Goal: Task Accomplishment & Management: Complete application form

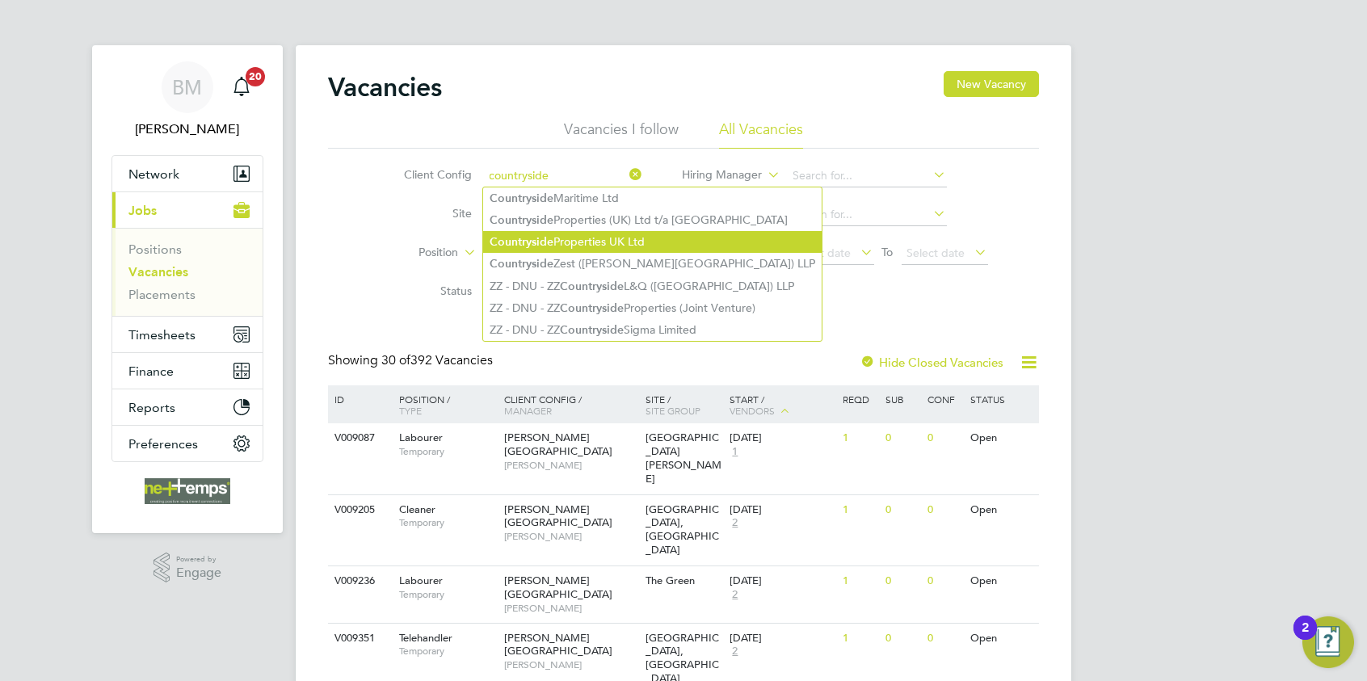
click at [571, 242] on li "Countryside Properties UK Ltd" at bounding box center [652, 242] width 339 height 22
type input "Countryside Properties UK Ltd"
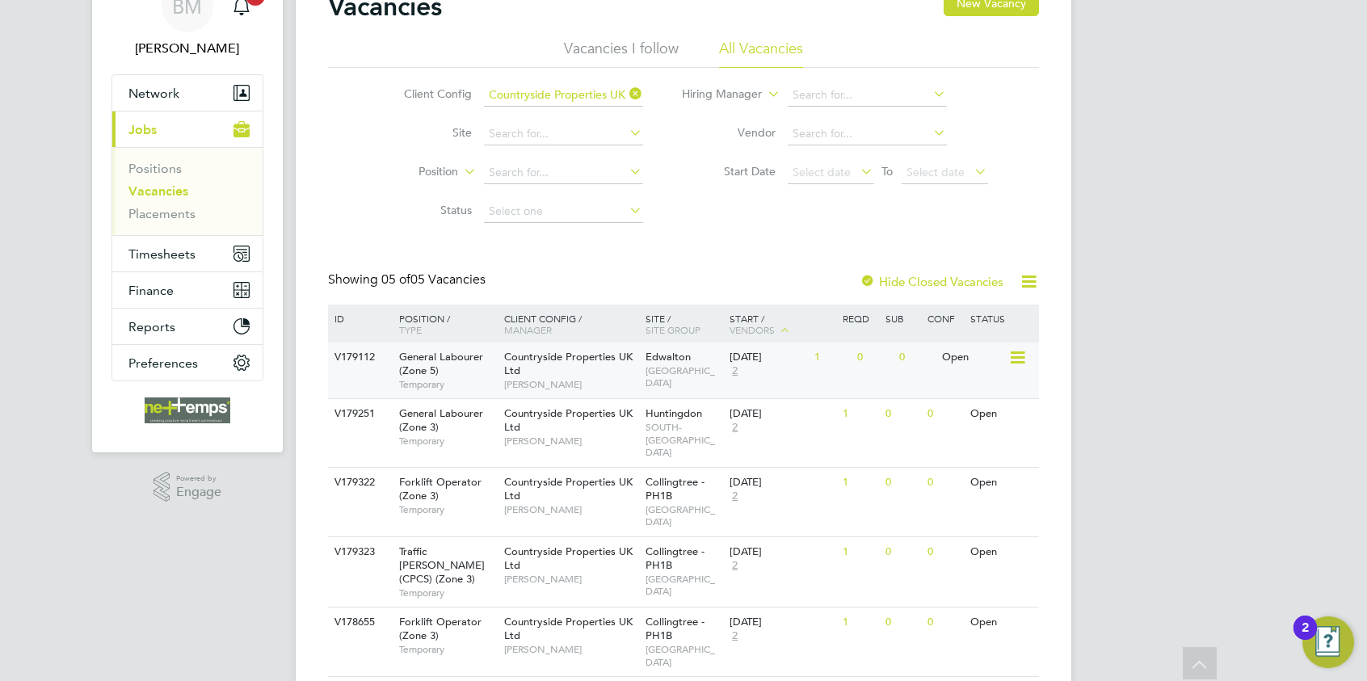
scroll to position [162, 0]
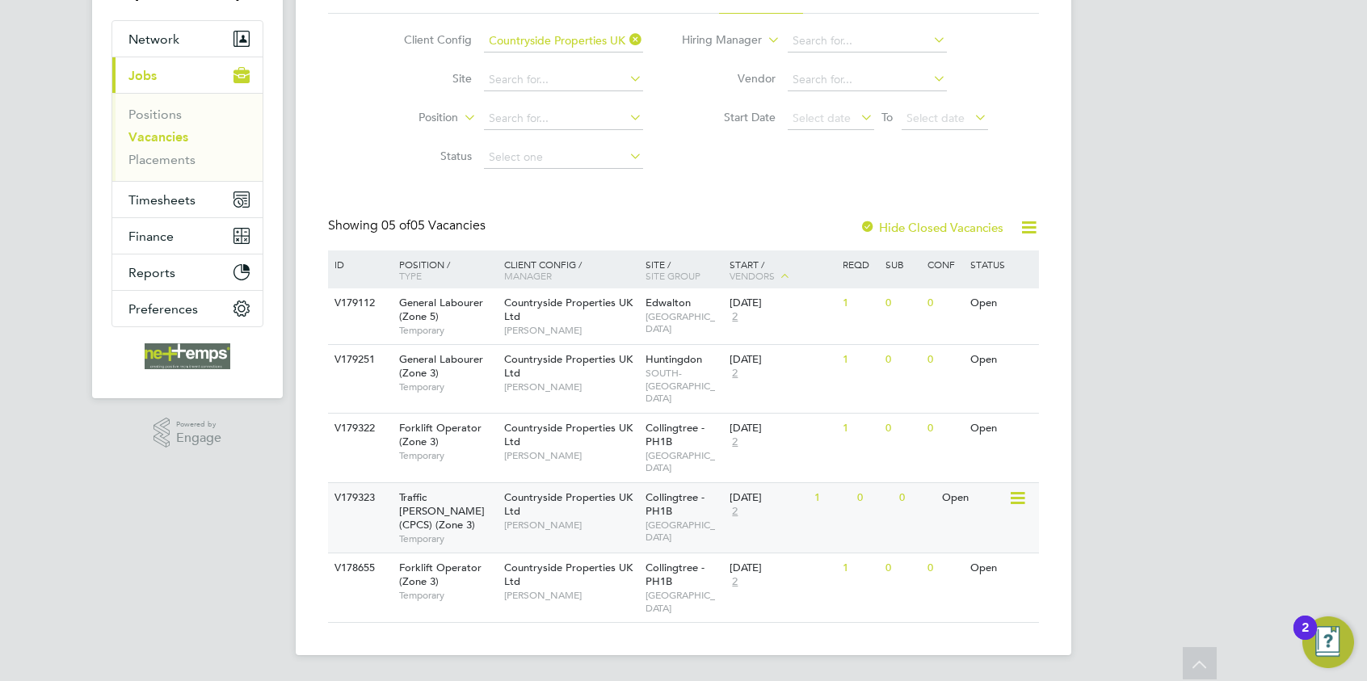
click at [556, 519] on span "David Holden" at bounding box center [570, 525] width 133 height 13
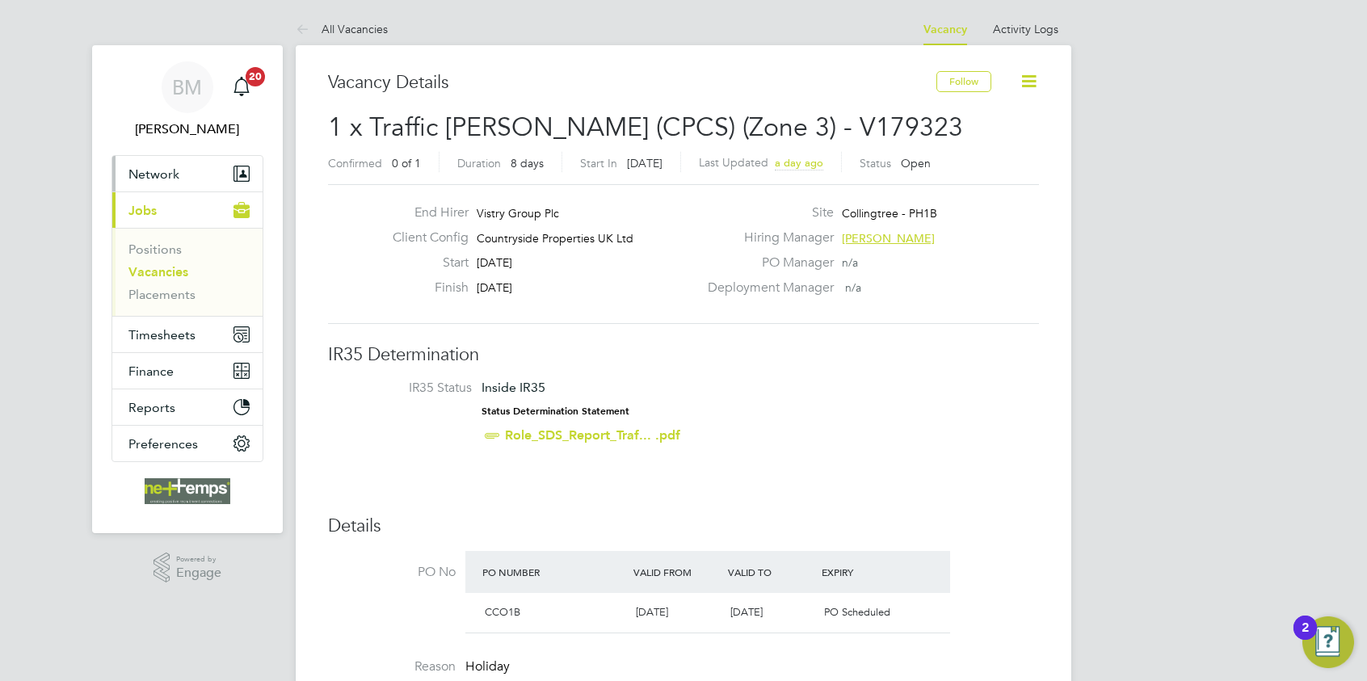
click at [145, 166] on span "Network" at bounding box center [154, 173] width 51 height 15
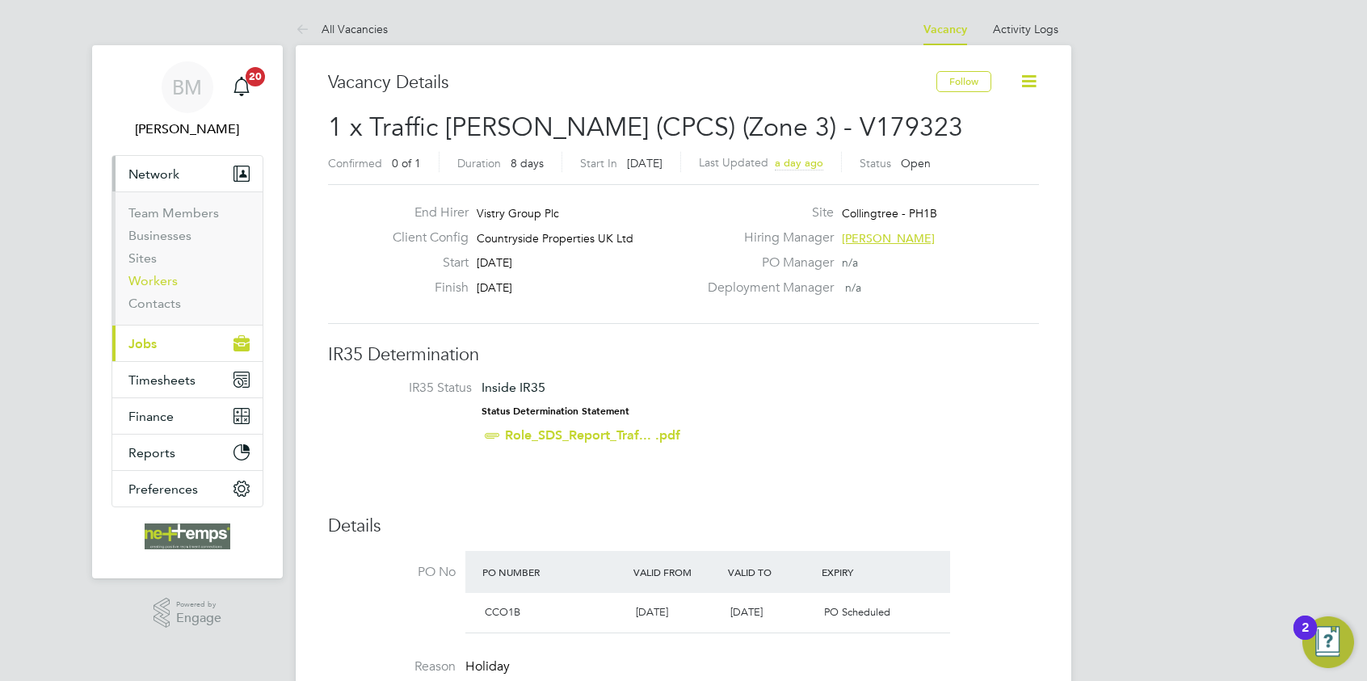
click at [162, 286] on link "Workers" at bounding box center [153, 280] width 49 height 15
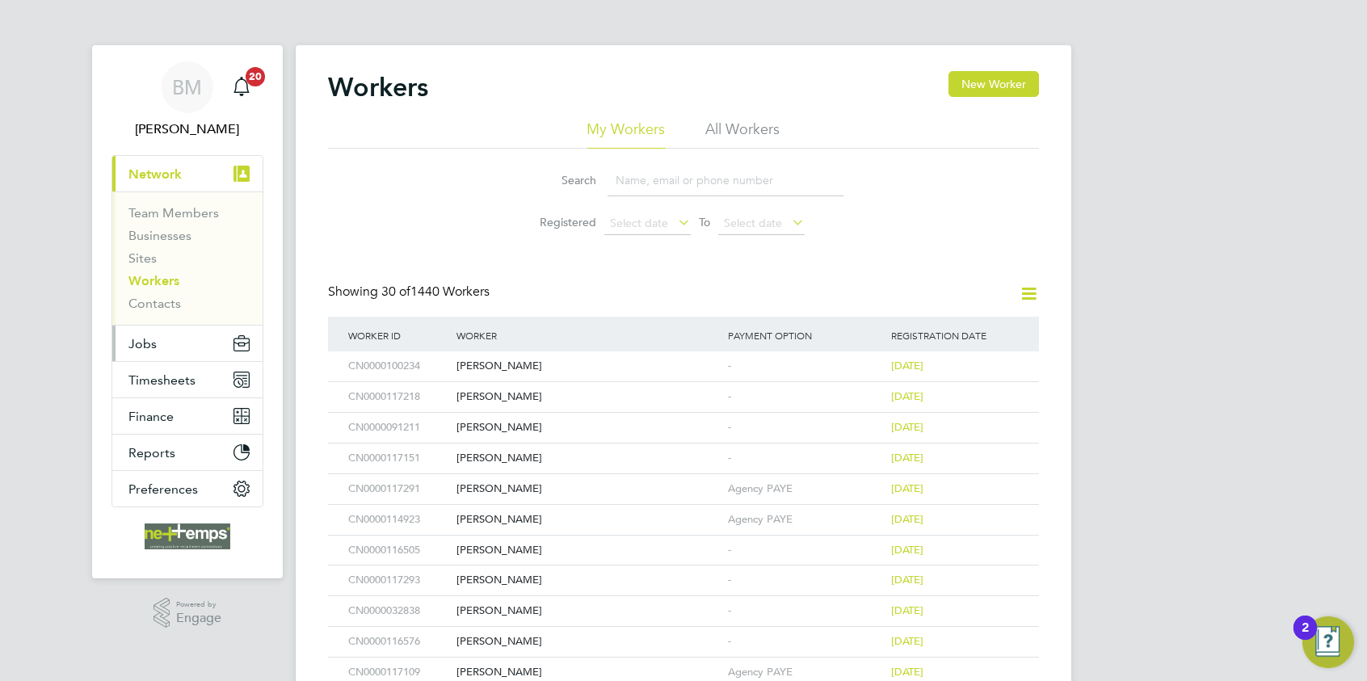
click at [152, 344] on span "Jobs" at bounding box center [143, 343] width 28 height 15
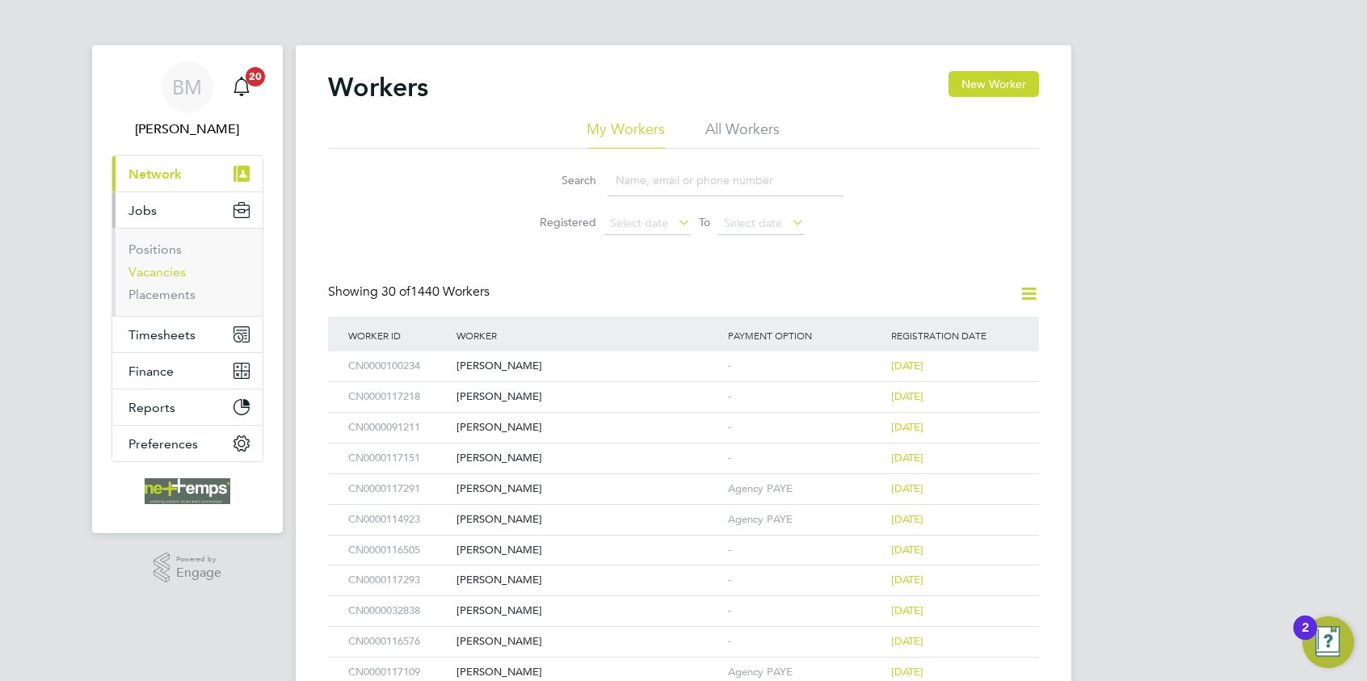
click at [154, 267] on link "Vacancies" at bounding box center [157, 271] width 57 height 15
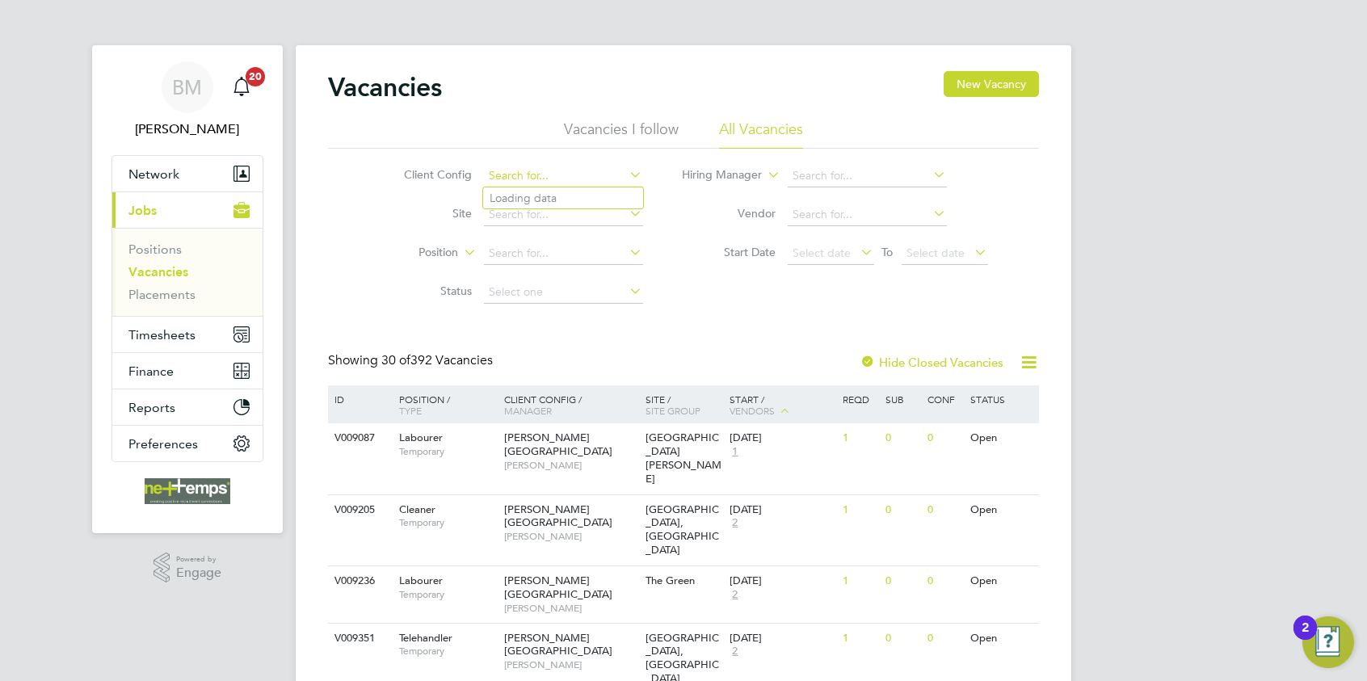
click at [521, 176] on input at bounding box center [563, 176] width 159 height 23
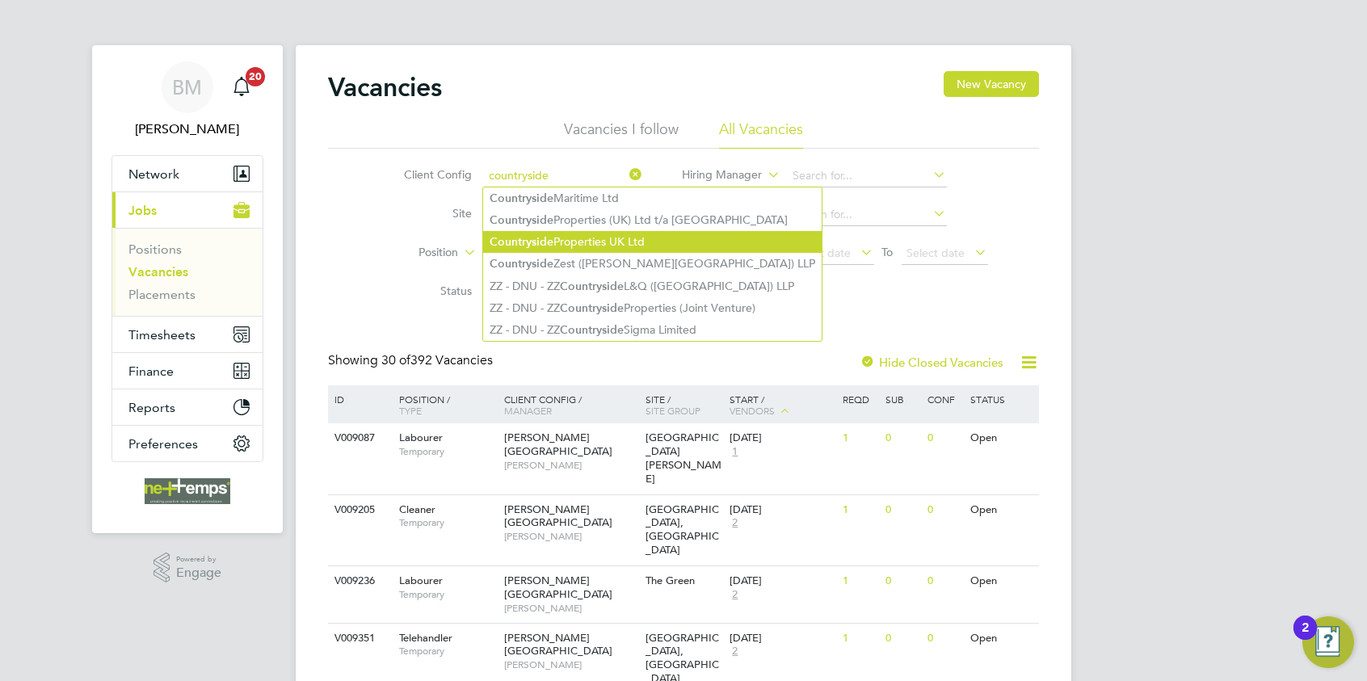
click at [575, 234] on li "Countryside Properties UK Ltd" at bounding box center [652, 242] width 339 height 22
type input "Countryside Properties UK Ltd"
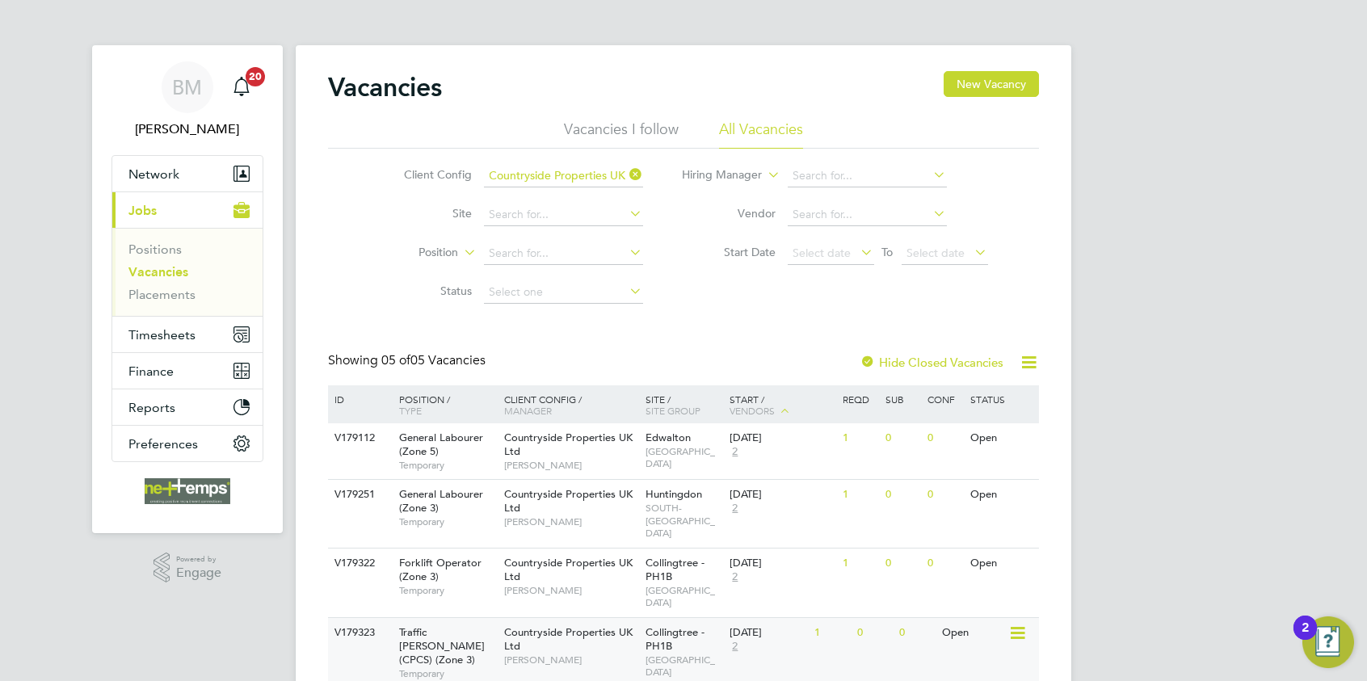
scroll to position [81, 0]
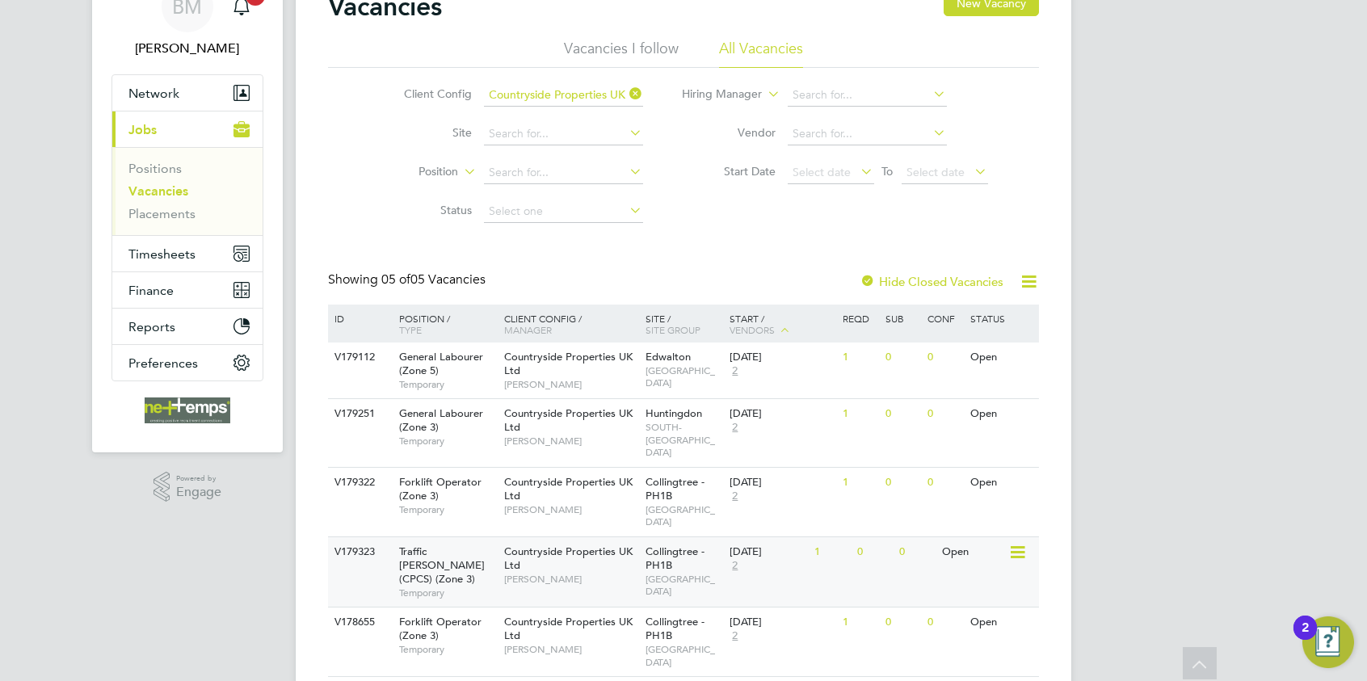
click at [602, 585] on span "David Holden" at bounding box center [570, 579] width 133 height 13
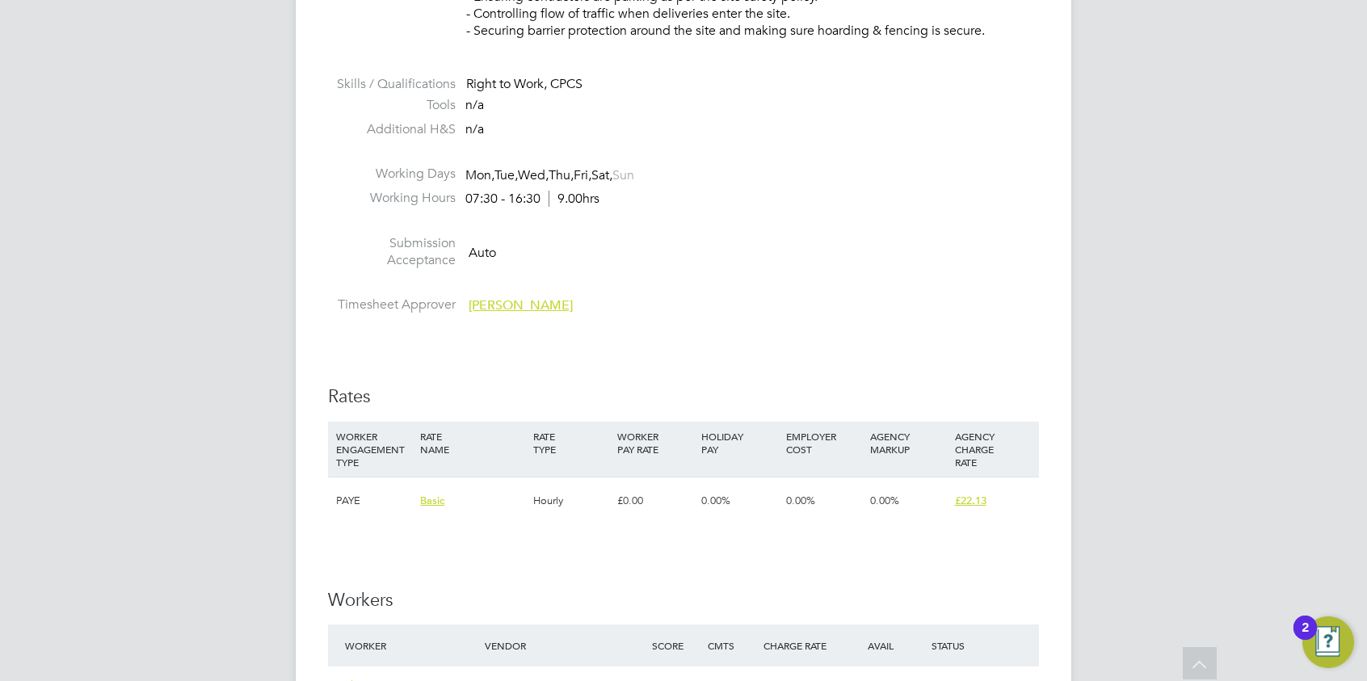
scroll to position [970, 0]
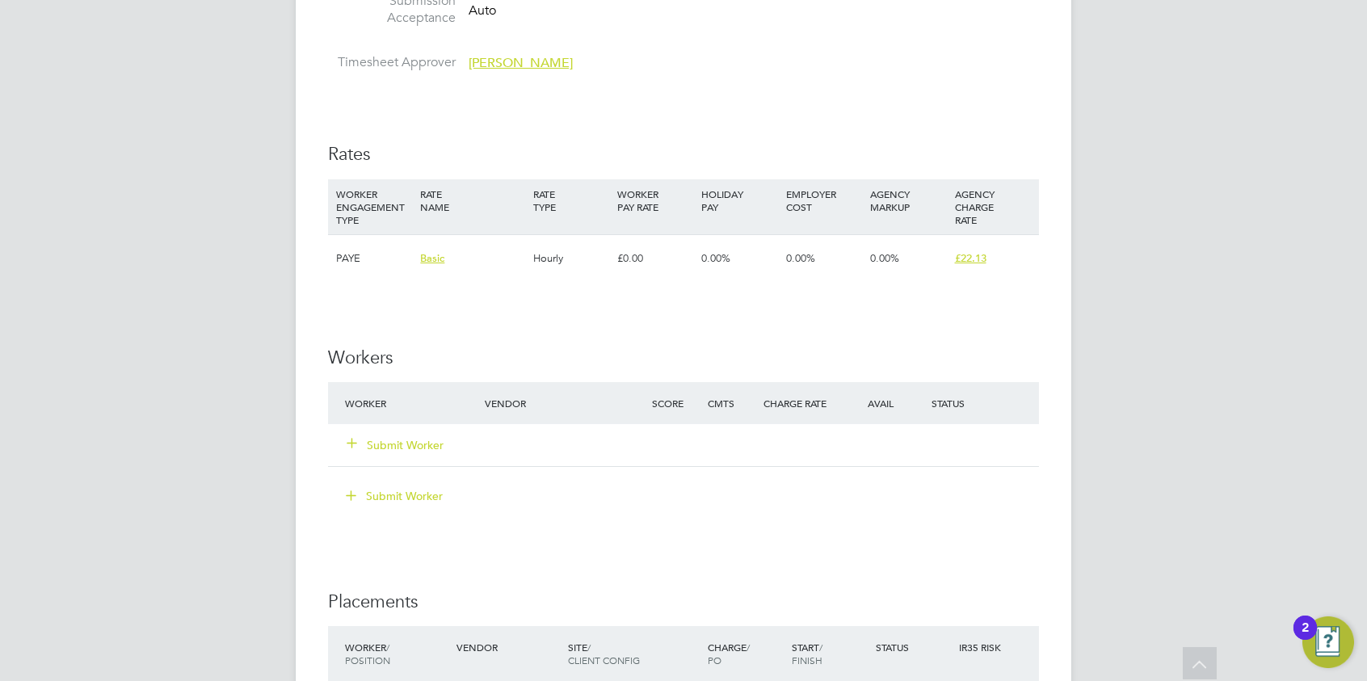
click at [394, 442] on button "Submit Worker" at bounding box center [396, 445] width 97 height 16
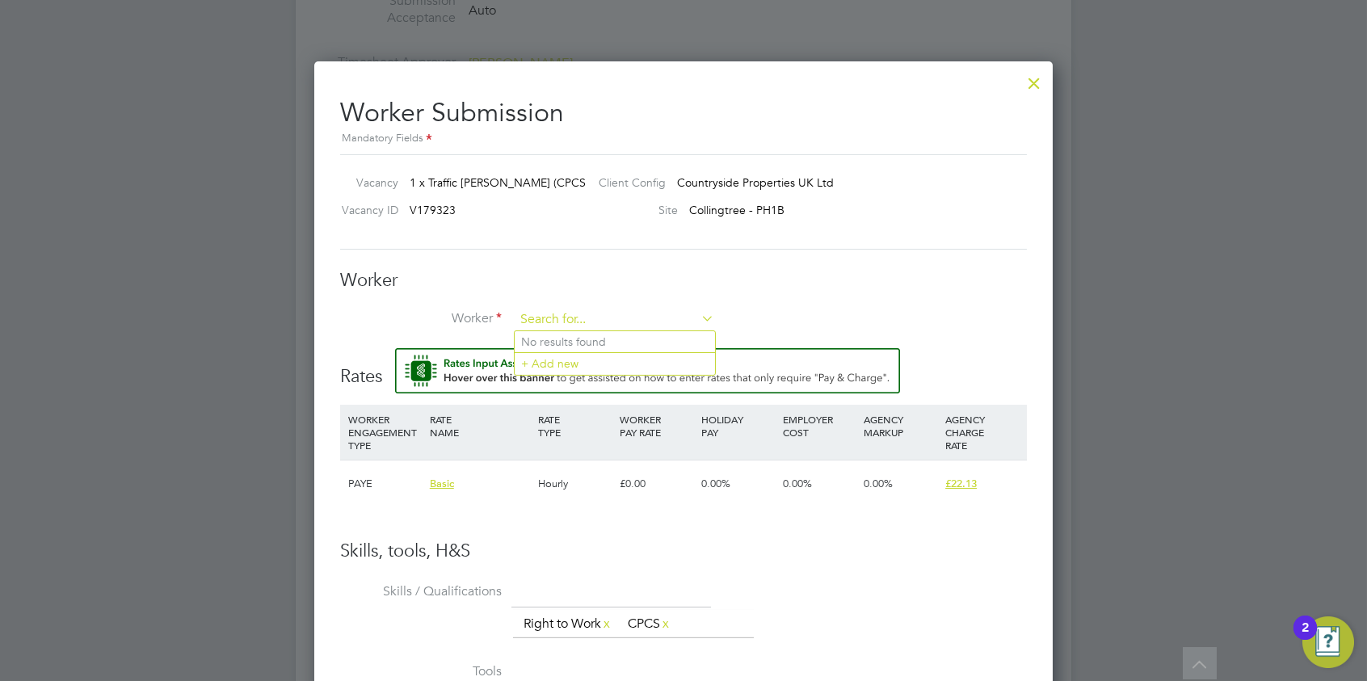
click at [616, 312] on input at bounding box center [615, 320] width 200 height 24
click at [638, 512] on li "Mohamm ed Hanif (CN0000116513)" at bounding box center [646, 519] width 263 height 22
type input "Mohammed Hanif (CN0000116513)"
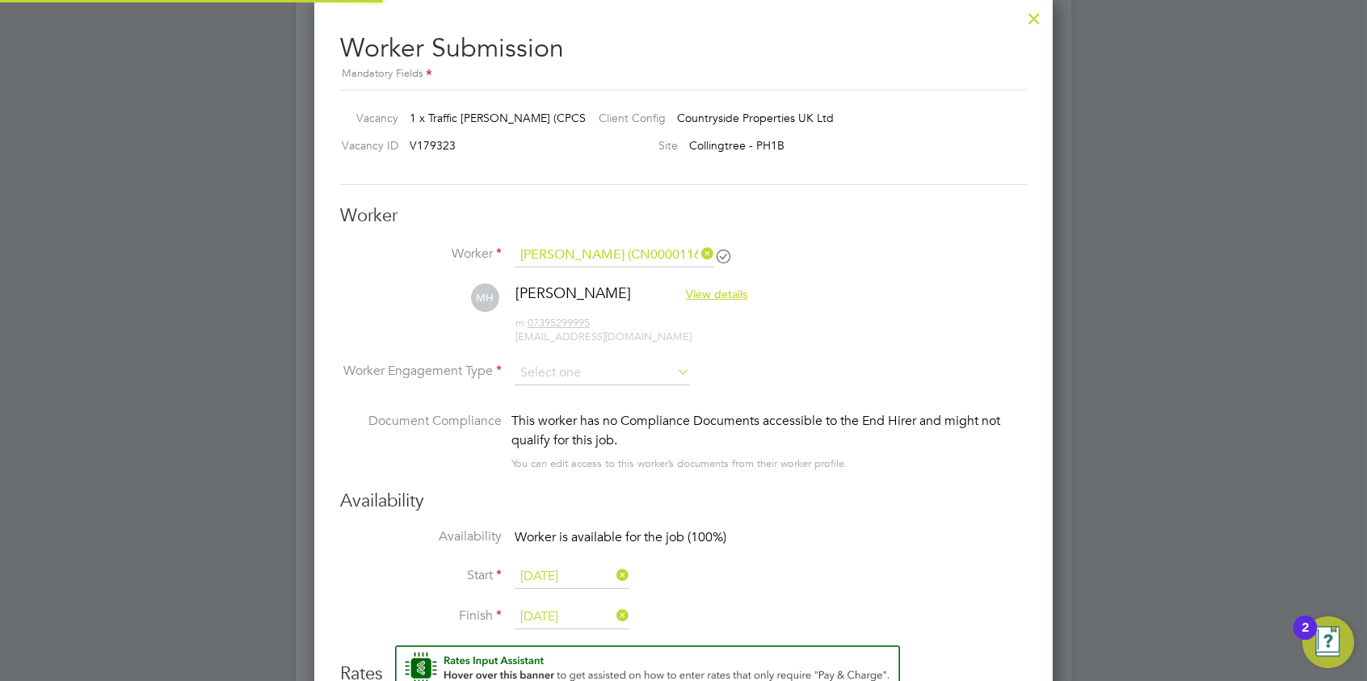
scroll to position [8, 7]
click at [561, 368] on input at bounding box center [602, 373] width 175 height 24
click at [577, 407] on li "PAYE" at bounding box center [603, 415] width 176 height 21
type input "PAYE"
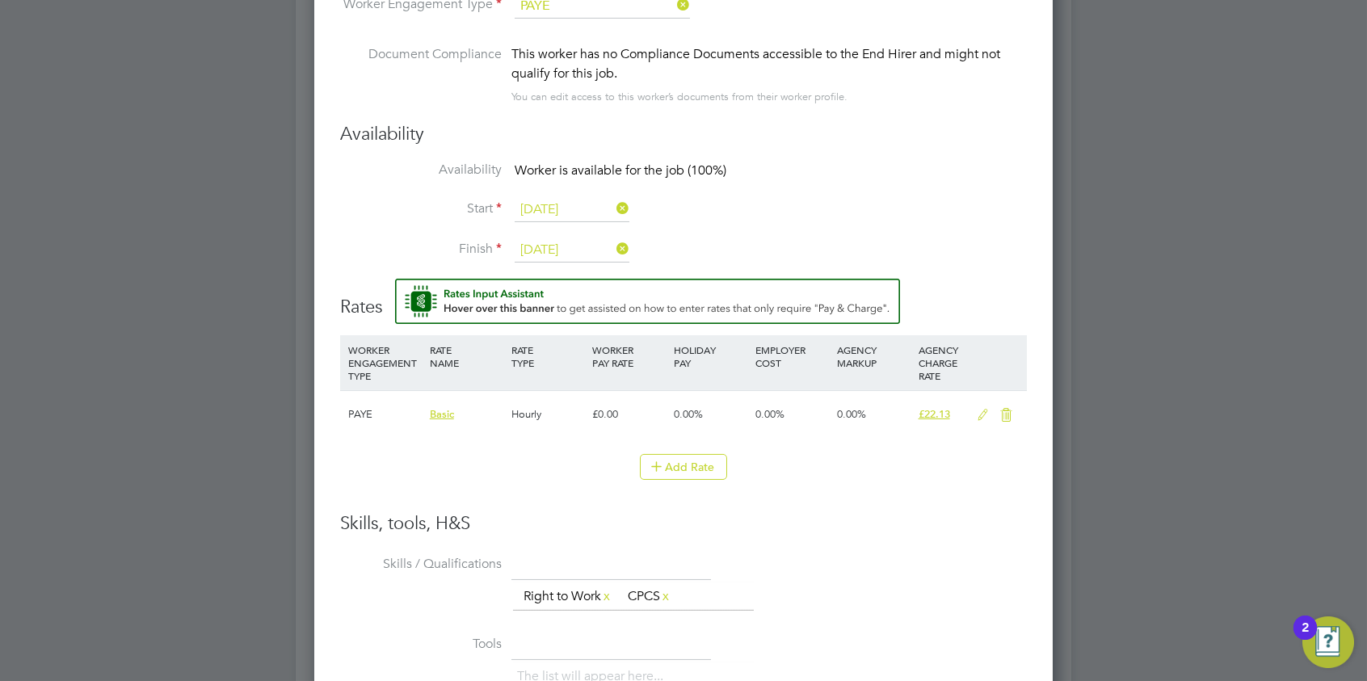
click at [558, 482] on li "Add Rate" at bounding box center [683, 475] width 687 height 42
drag, startPoint x: 573, startPoint y: 449, endPoint x: 695, endPoint y: 461, distance: 122.6
click at [579, 449] on ul "WORKER ENGAGEMENT TYPE RATE NAME RATE TYPE WORKER PAY RATE HOLIDAY PAY EMPLOYER…" at bounding box center [683, 415] width 687 height 161
click at [695, 461] on button "Add Rate" at bounding box center [683, 467] width 87 height 26
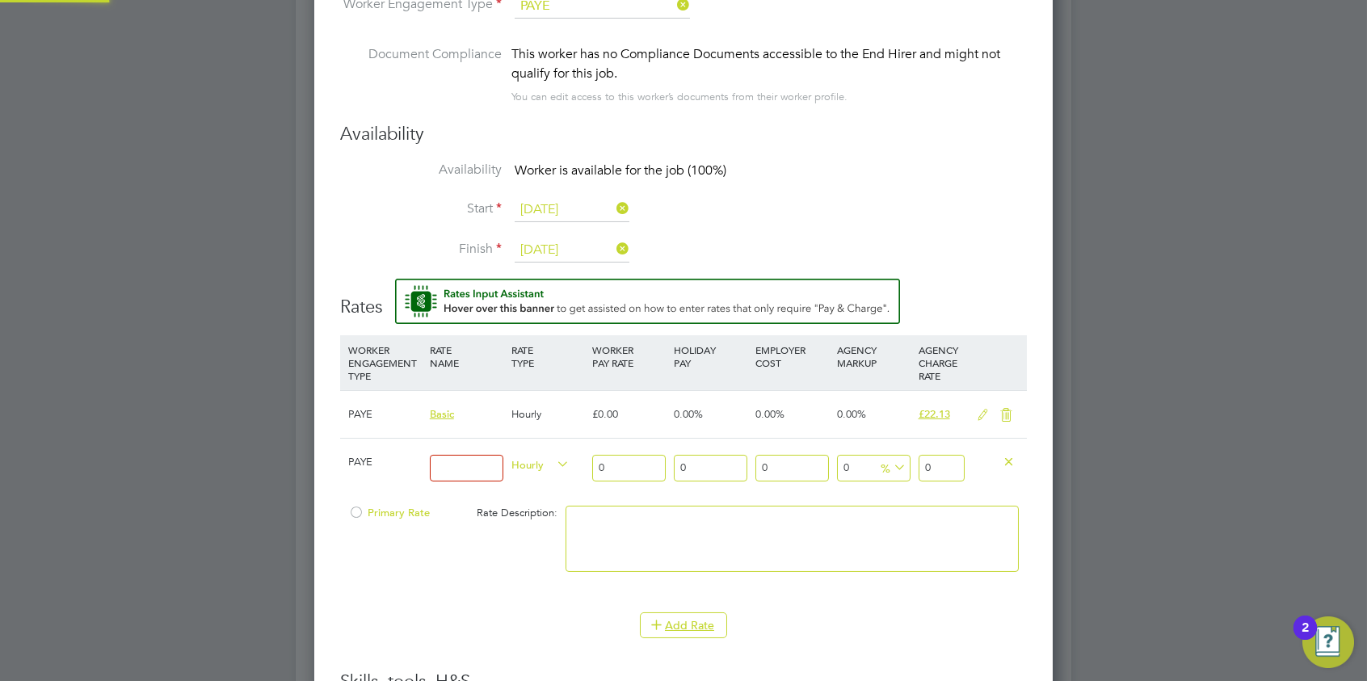
scroll to position [1557, 740]
click at [449, 461] on input at bounding box center [467, 468] width 74 height 27
type input "Basic"
click at [617, 466] on input "0" at bounding box center [629, 468] width 74 height 27
type input "1"
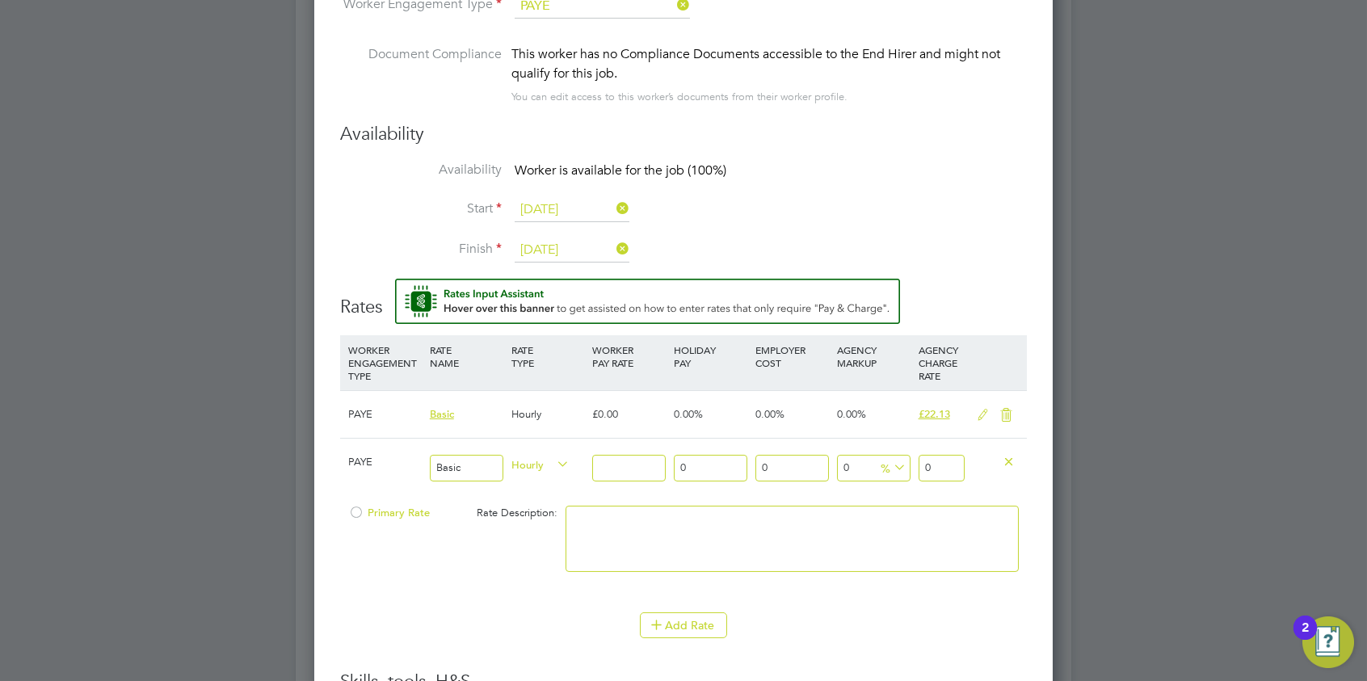
type input "1"
type input "16"
type input "16.00"
drag, startPoint x: 946, startPoint y: 459, endPoint x: 879, endPoint y: 447, distance: 67.4
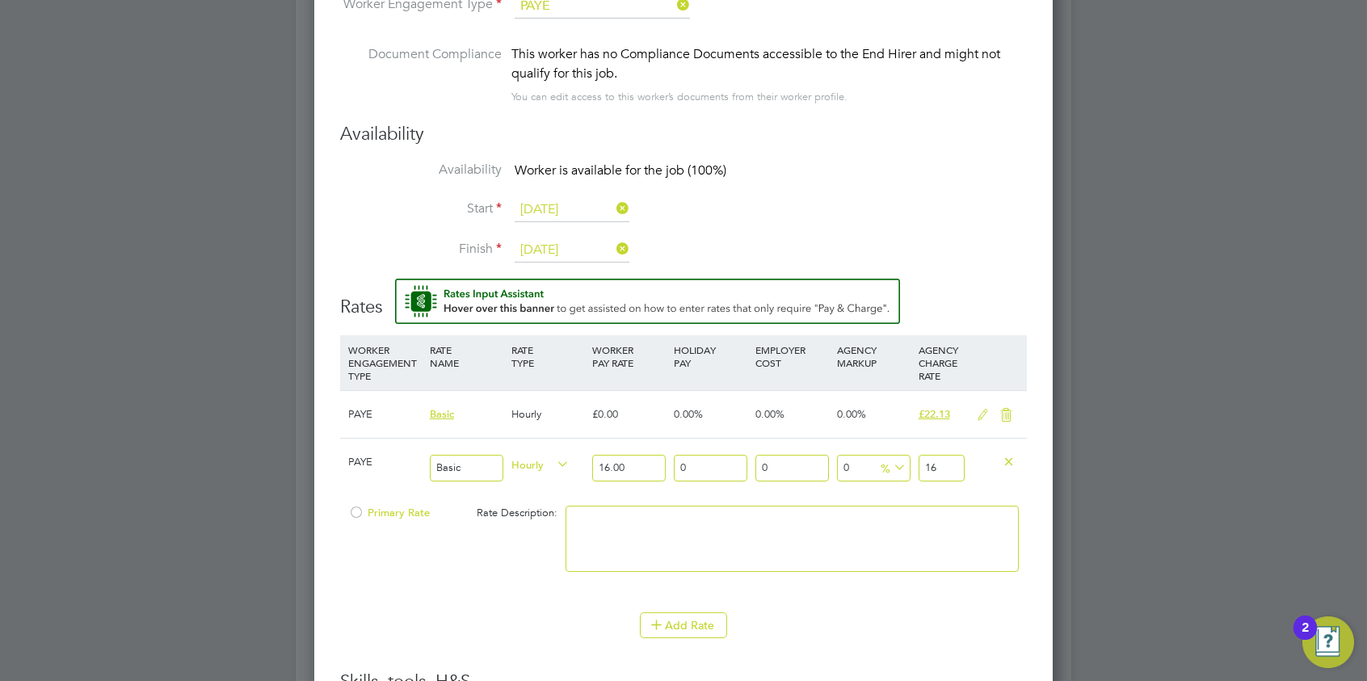
click at [879, 456] on div "PAYE Basic Hourly 16.00 0 n/a 0 n/a 0 0 % 16" at bounding box center [683, 468] width 687 height 60
type input "-93.75"
type input "1"
type input "18.75"
type input "19"
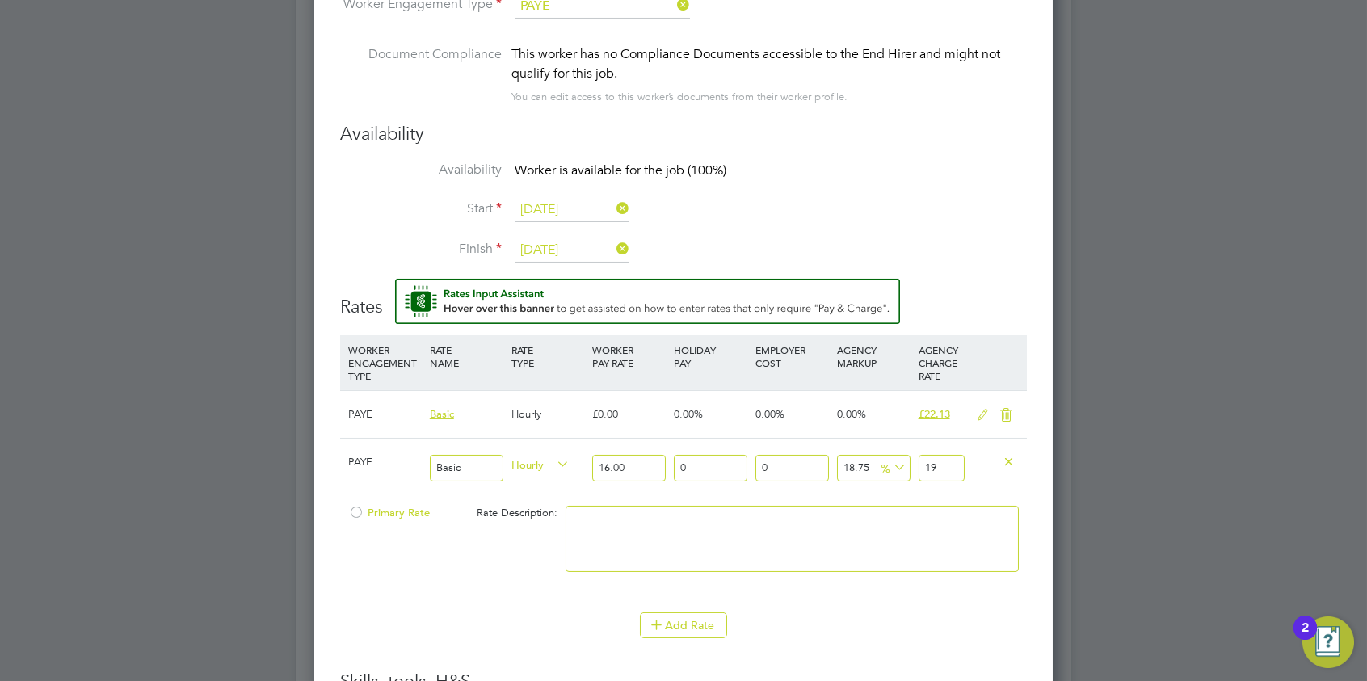
type input "21.25"
type input "19.45"
type input "21.5625"
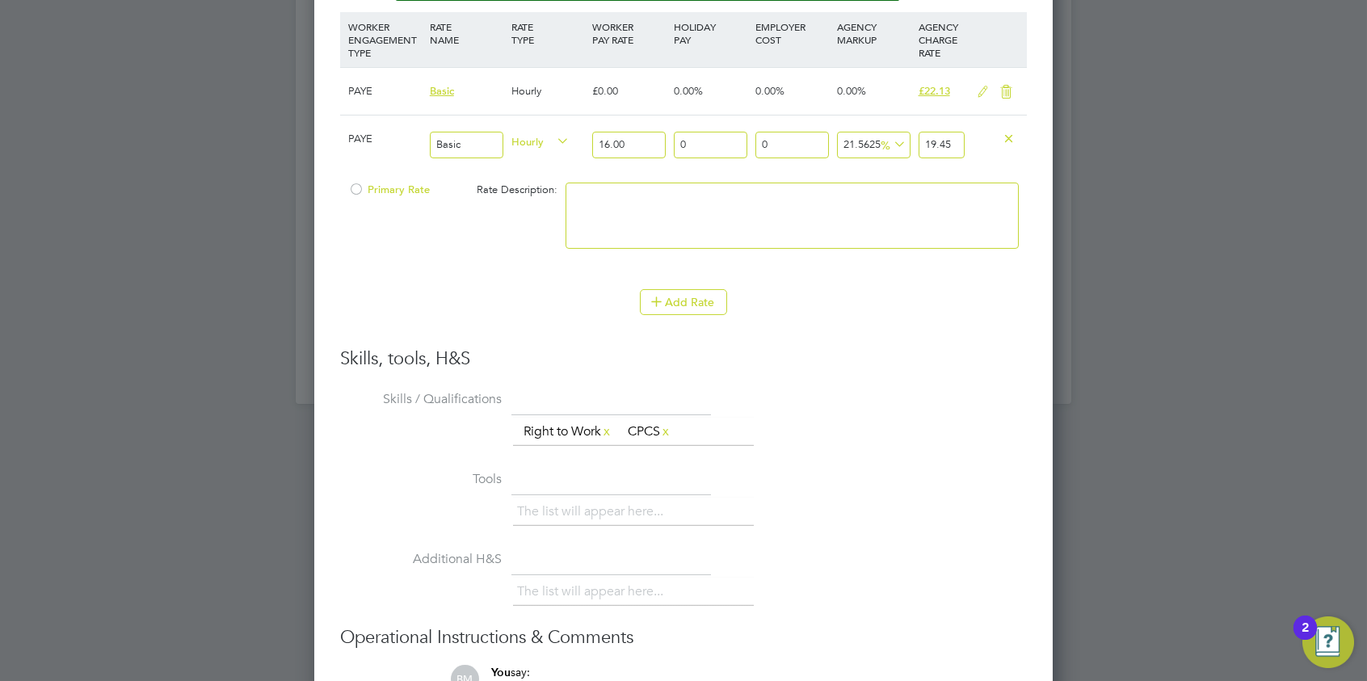
scroll to position [1905, 0]
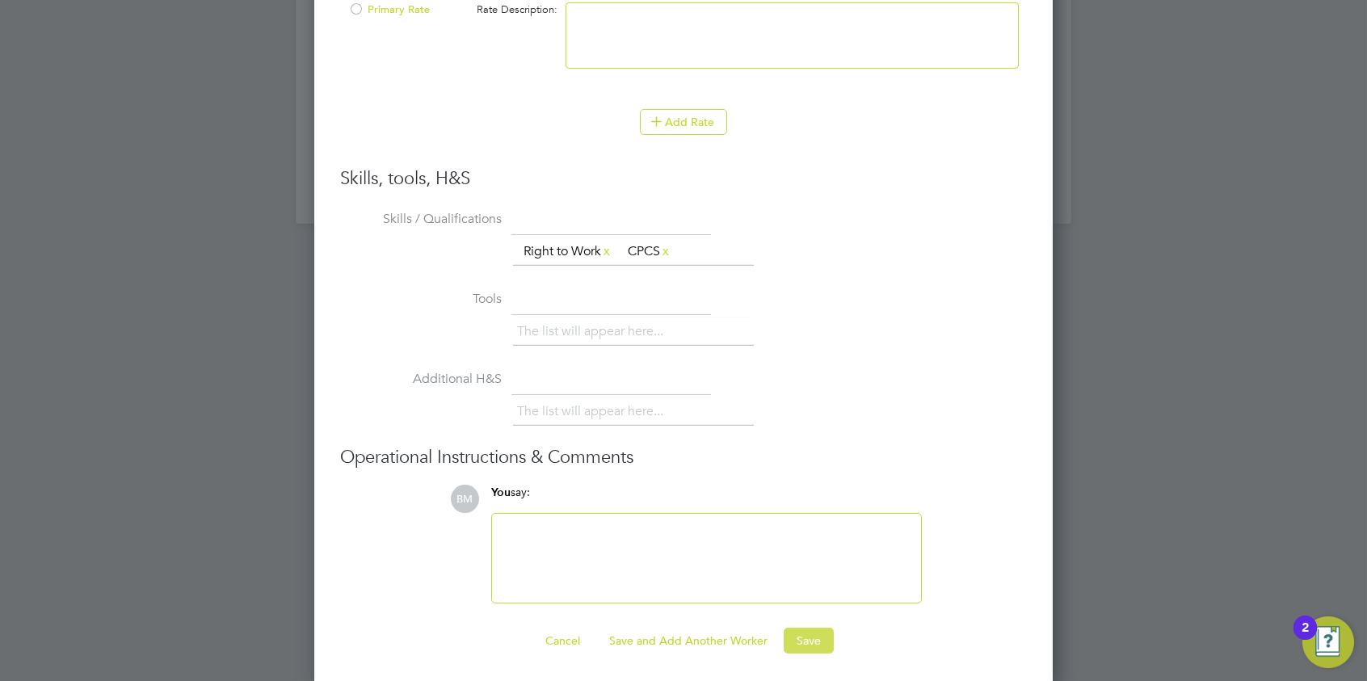
type input "19.45"
click at [811, 636] on button "Save" at bounding box center [809, 641] width 50 height 26
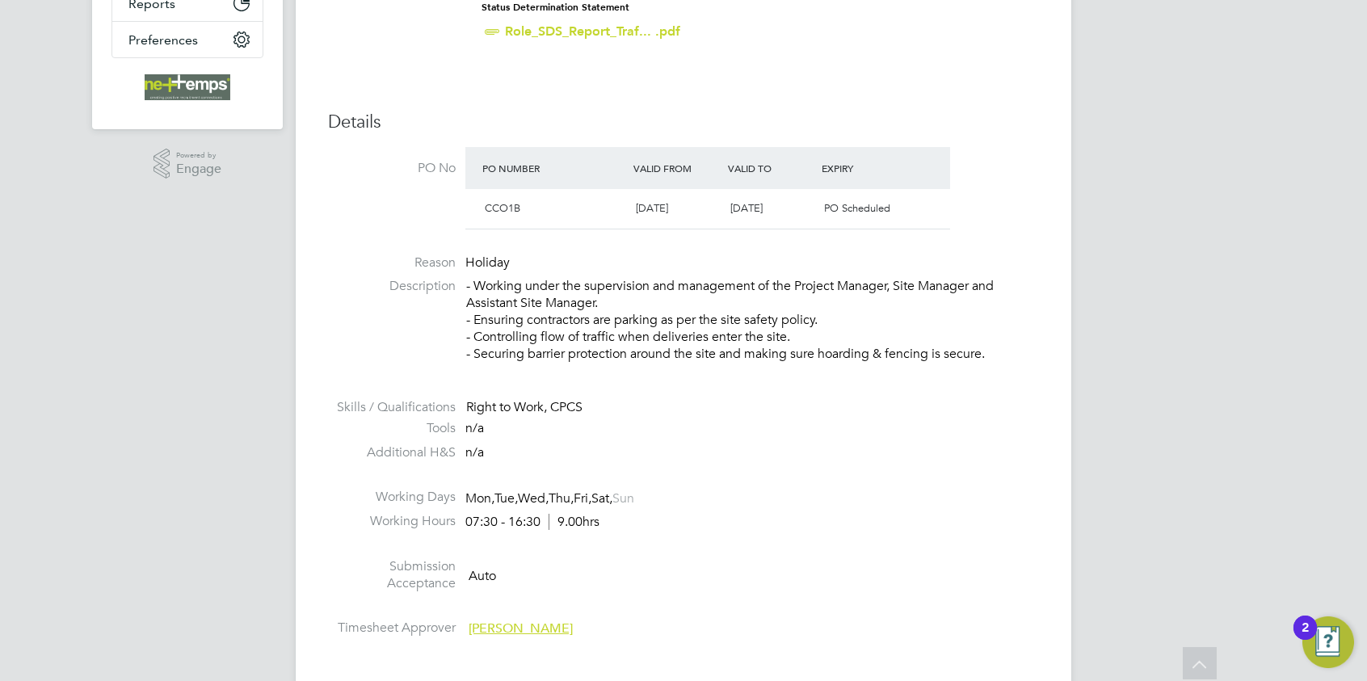
scroll to position [0, 0]
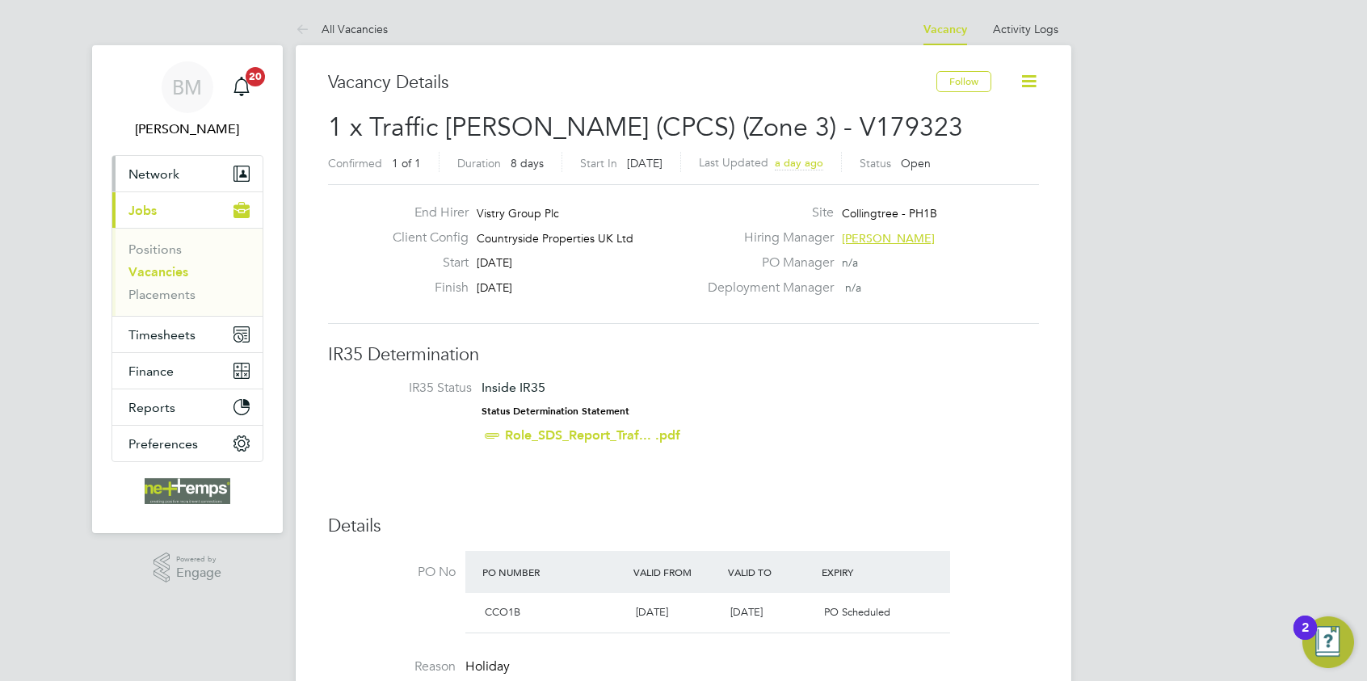
click at [169, 176] on span "Network" at bounding box center [154, 173] width 51 height 15
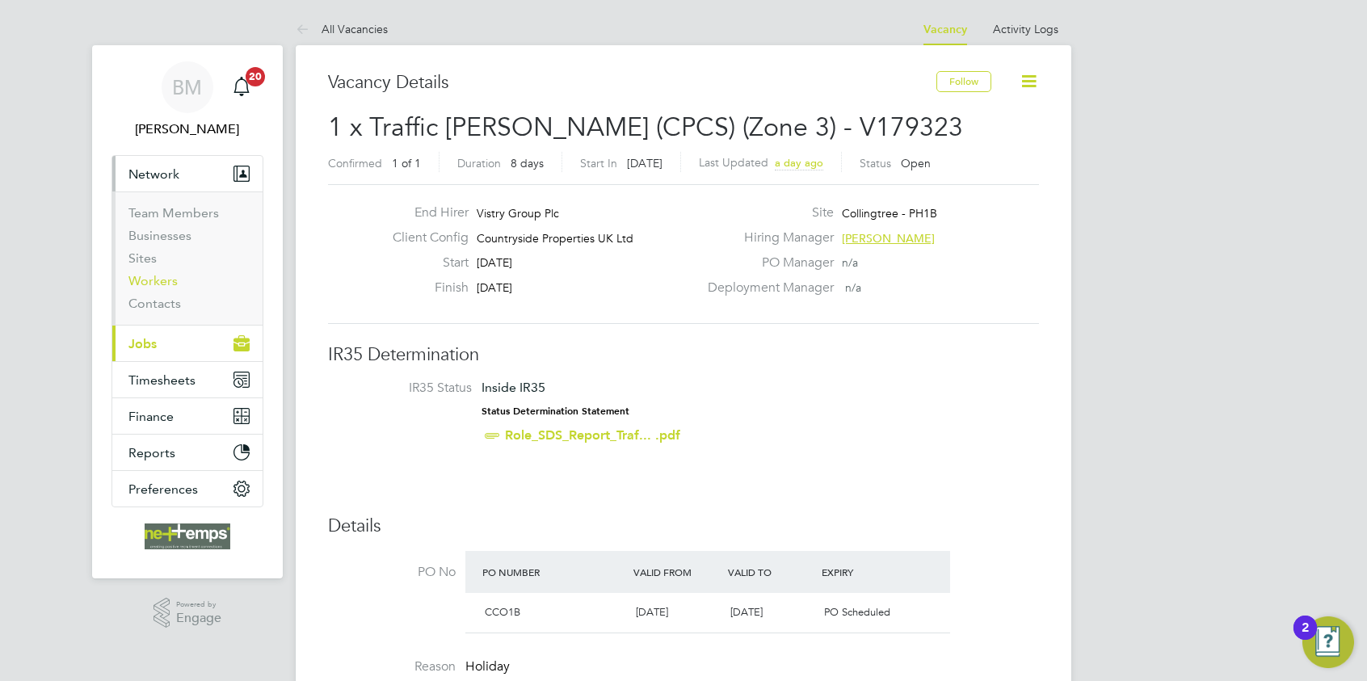
click at [164, 282] on link "Workers" at bounding box center [153, 280] width 49 height 15
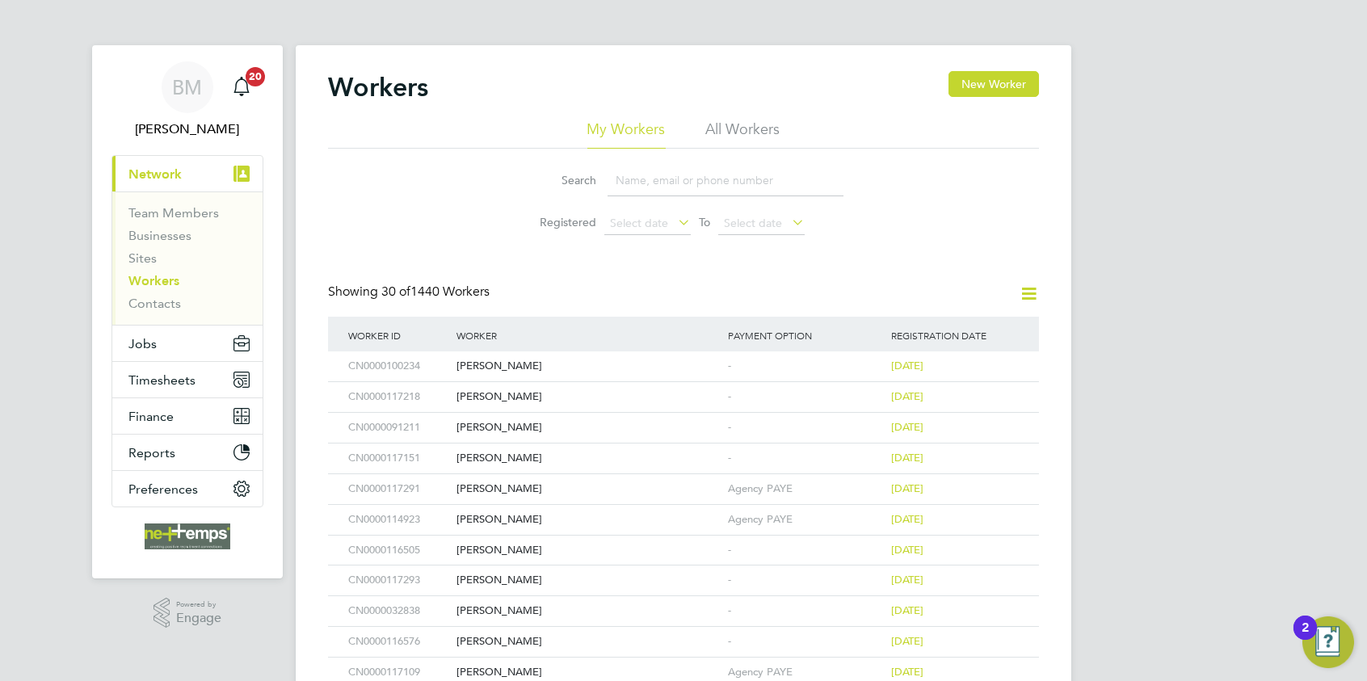
click at [645, 187] on input at bounding box center [726, 181] width 236 height 32
paste input "[EMAIL_ADDRESS][DOMAIN_NAME]"
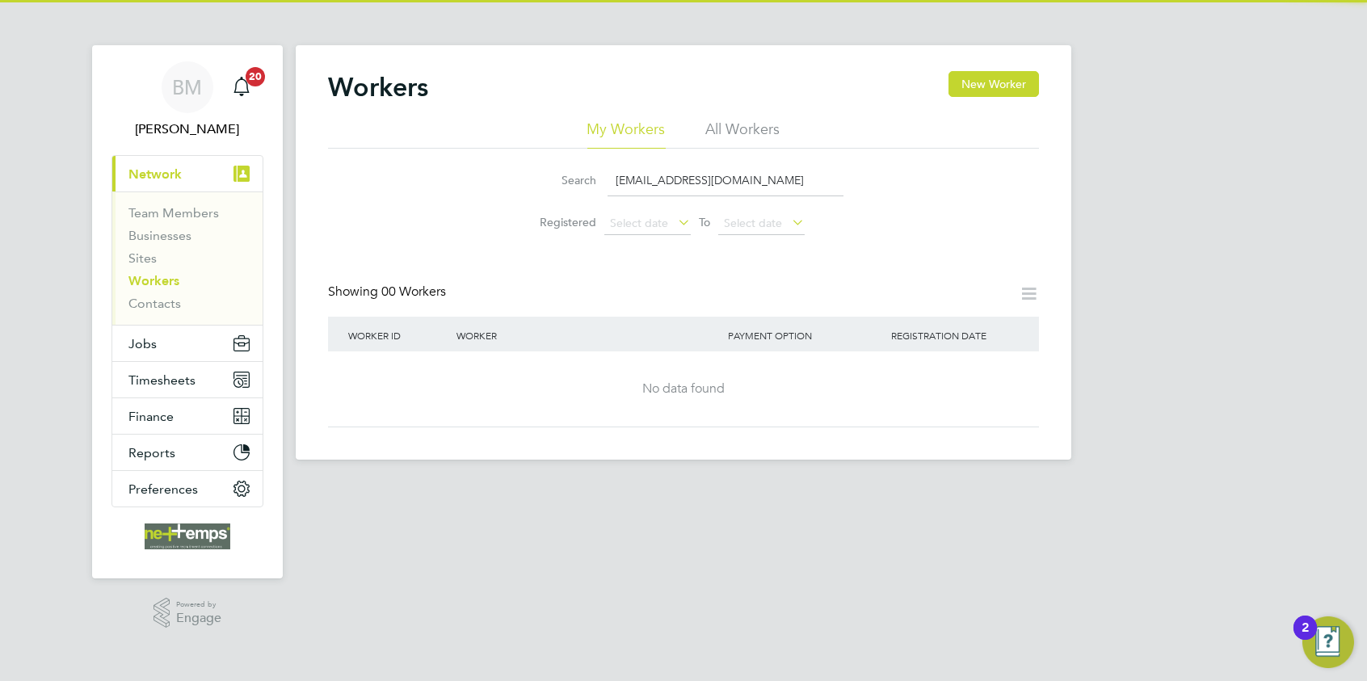
type input "[EMAIL_ADDRESS][DOMAIN_NAME]"
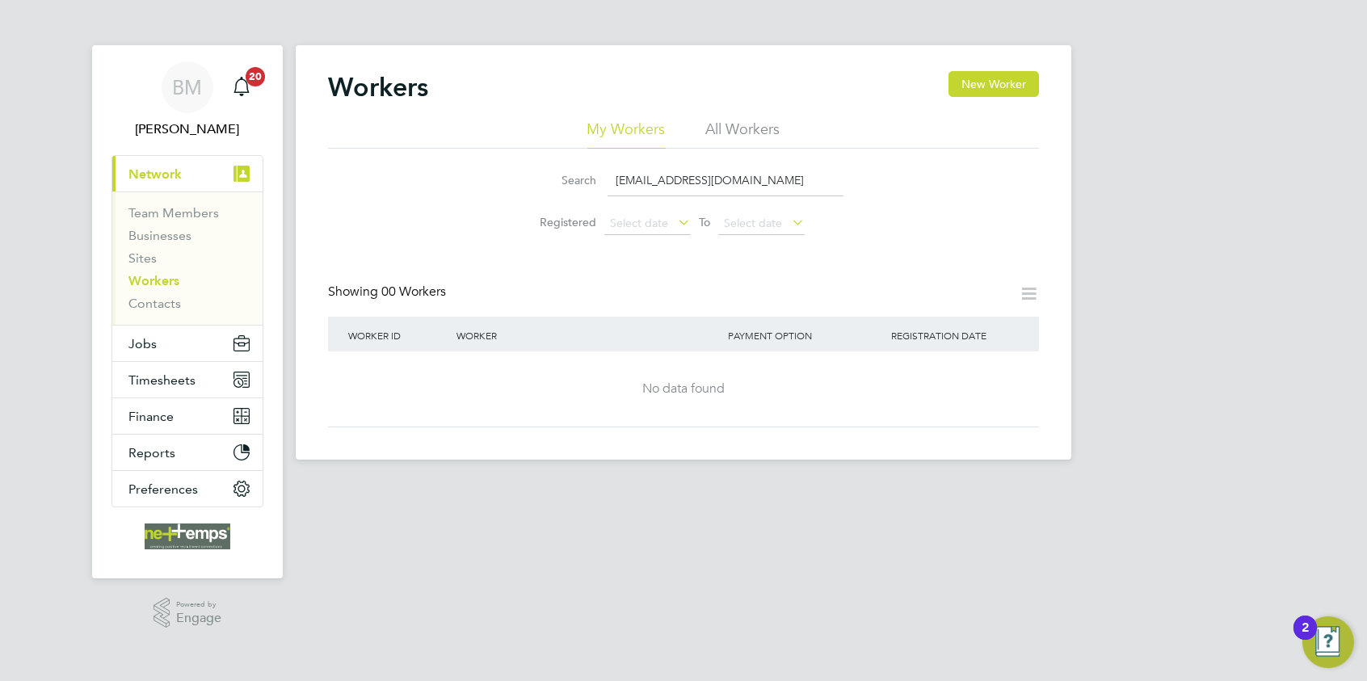
click at [724, 133] on li "All Workers" at bounding box center [743, 134] width 74 height 29
click at [979, 77] on button "New Worker" at bounding box center [994, 84] width 91 height 26
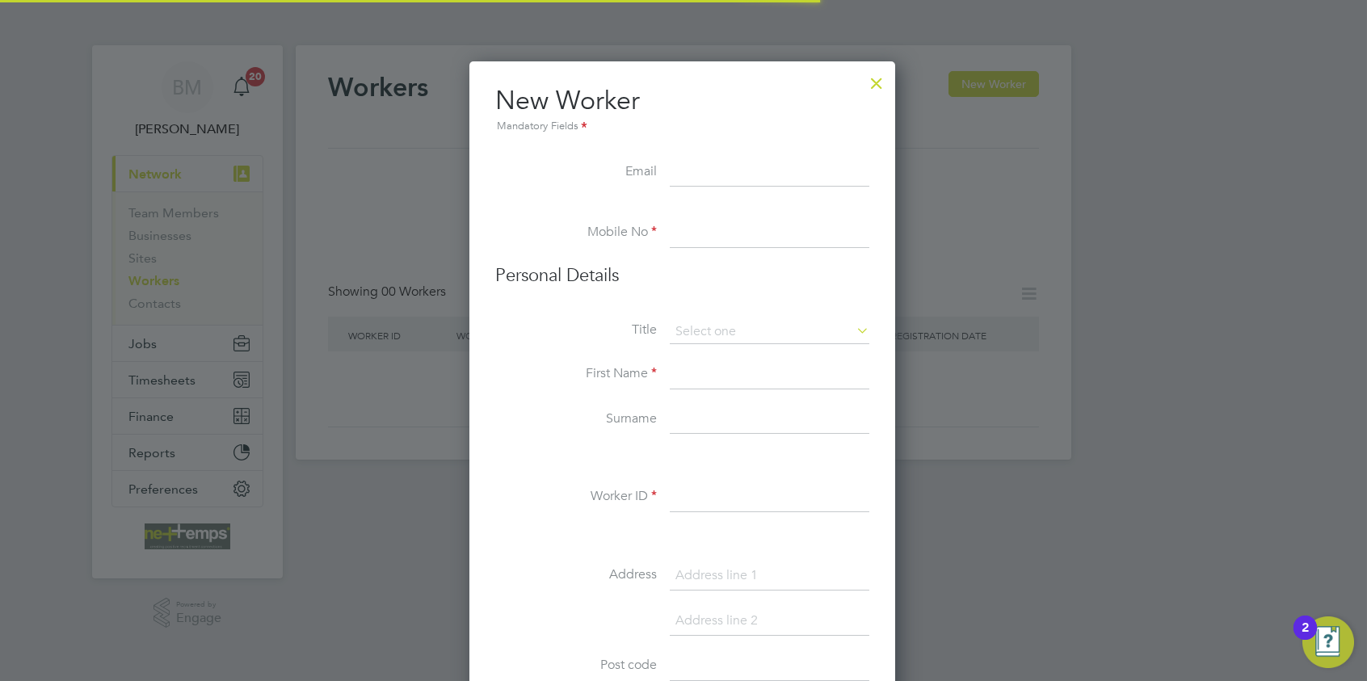
scroll to position [1372, 428]
click at [748, 170] on input at bounding box center [770, 172] width 200 height 29
paste input "[EMAIL_ADDRESS][DOMAIN_NAME]"
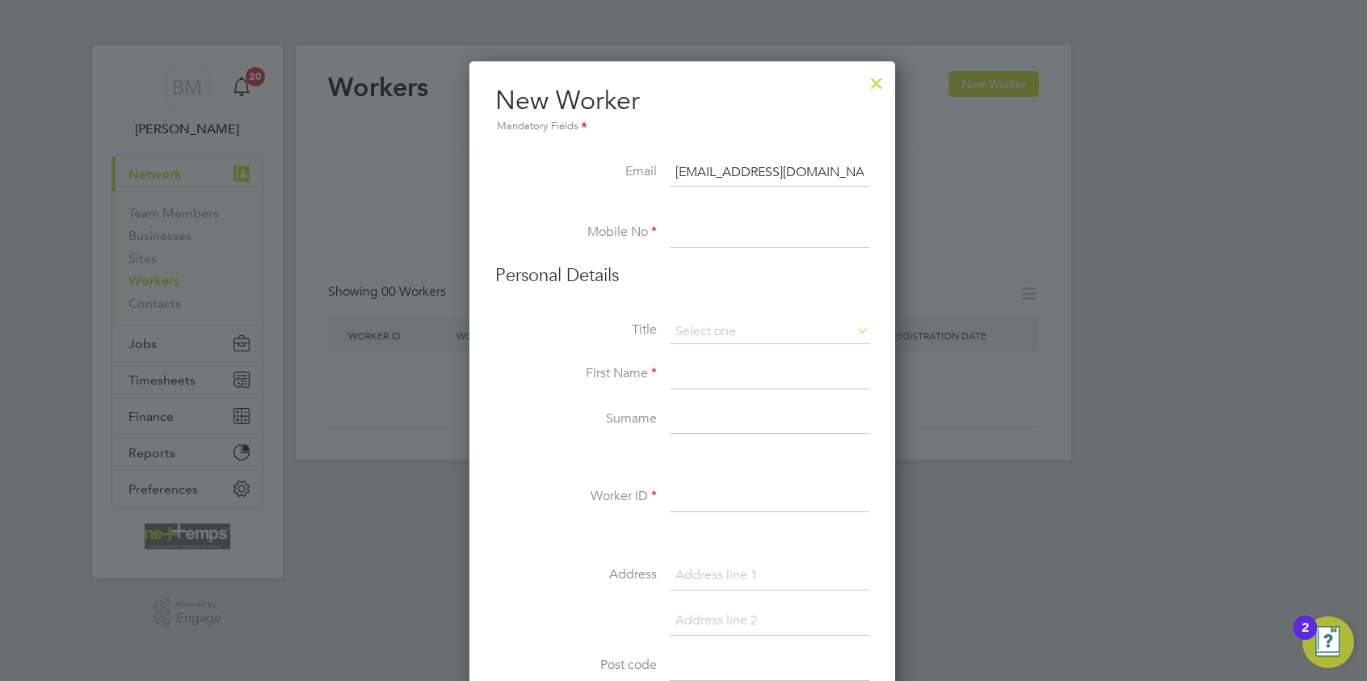
type input "[EMAIL_ADDRESS][DOMAIN_NAME]"
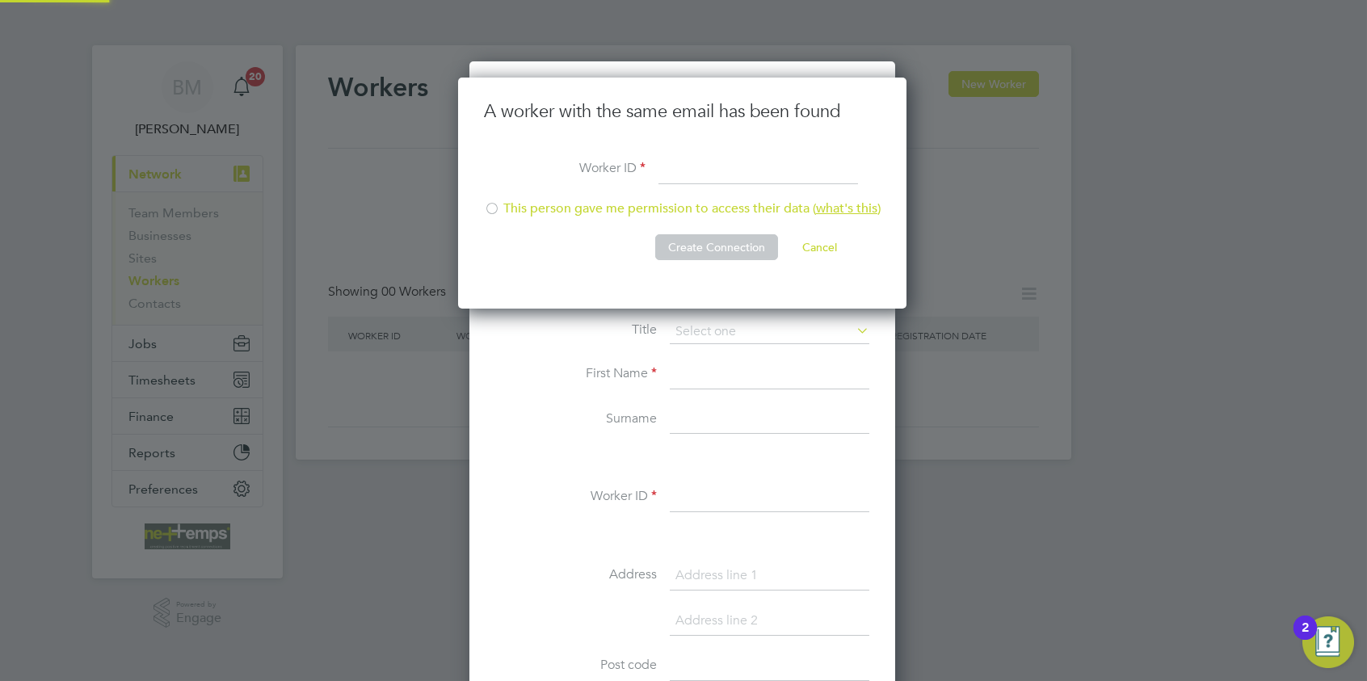
scroll to position [230, 450]
drag, startPoint x: 494, startPoint y: 204, endPoint x: 556, endPoint y: 213, distance: 63.0
click at [494, 204] on div at bounding box center [492, 210] width 16 height 16
click at [725, 180] on input at bounding box center [759, 170] width 200 height 29
type input "c"
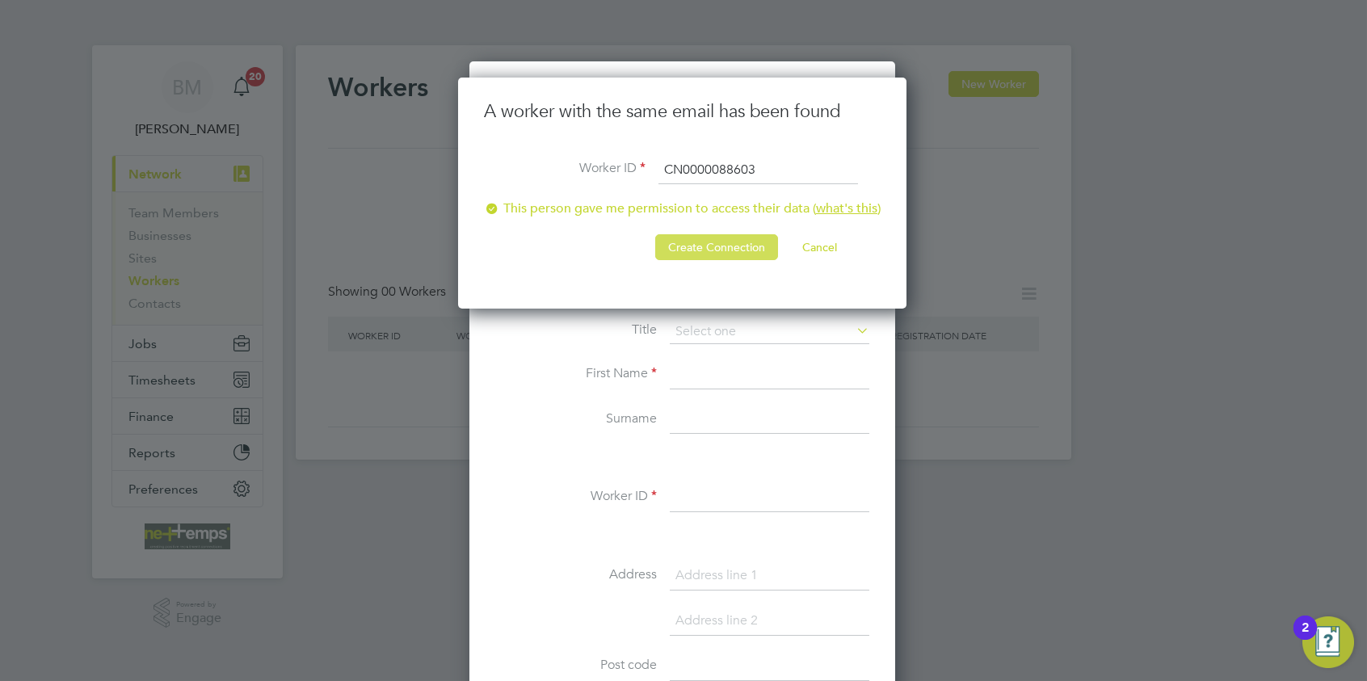
type input "CN0000088603"
click at [711, 255] on button "Create Connection" at bounding box center [716, 247] width 123 height 26
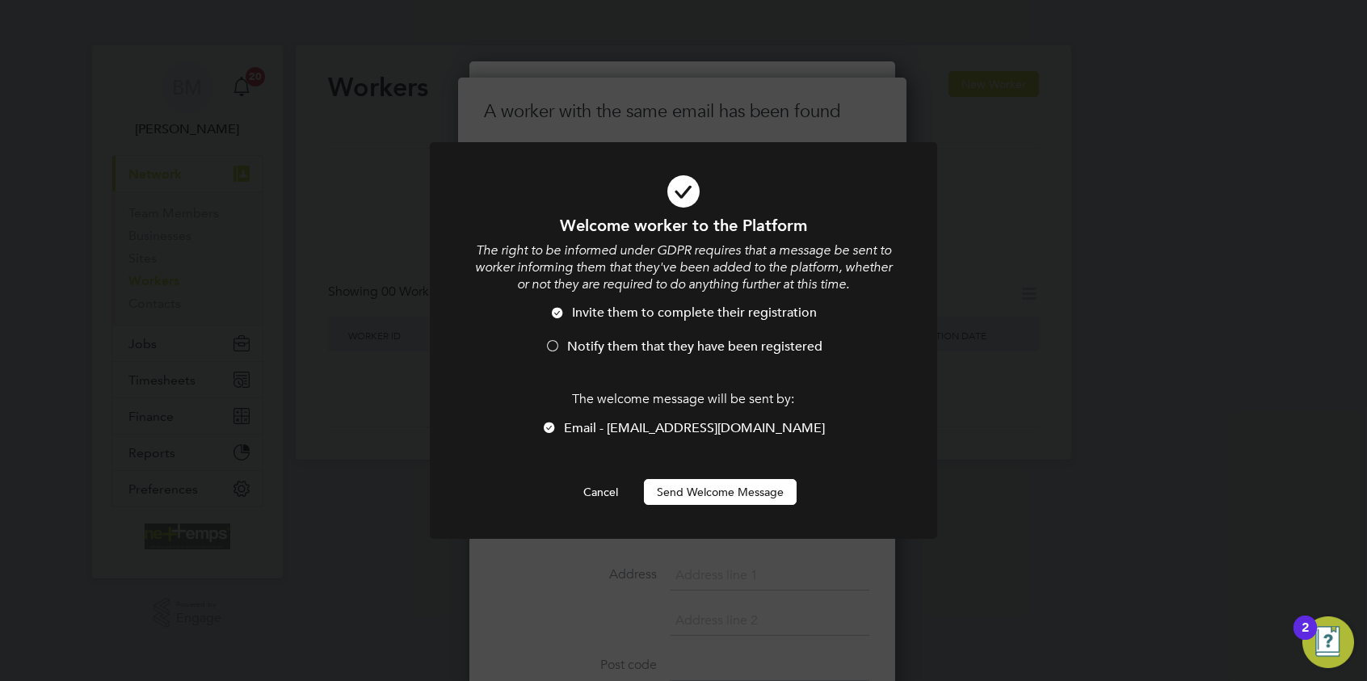
click at [538, 339] on li "Notify them that they have been registered" at bounding box center [684, 355] width 420 height 33
click at [735, 492] on button "Send Welcome Message" at bounding box center [720, 492] width 153 height 26
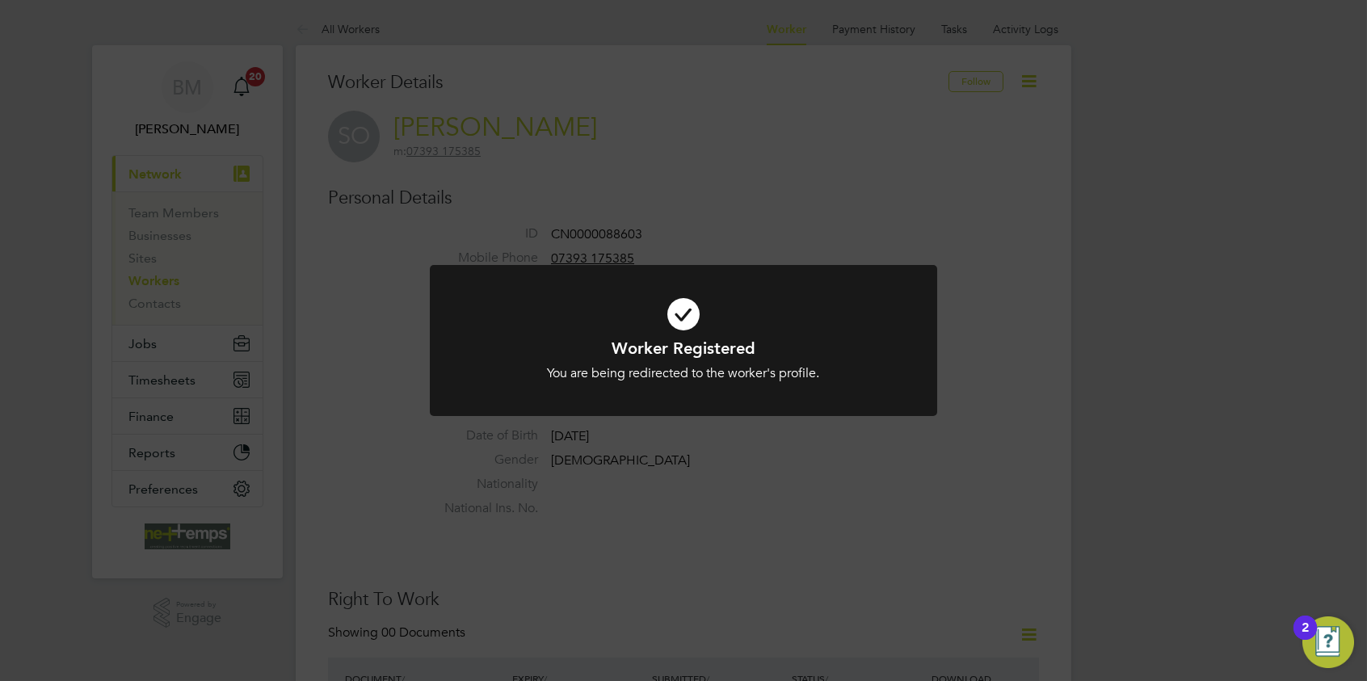
click at [678, 319] on icon at bounding box center [684, 314] width 420 height 63
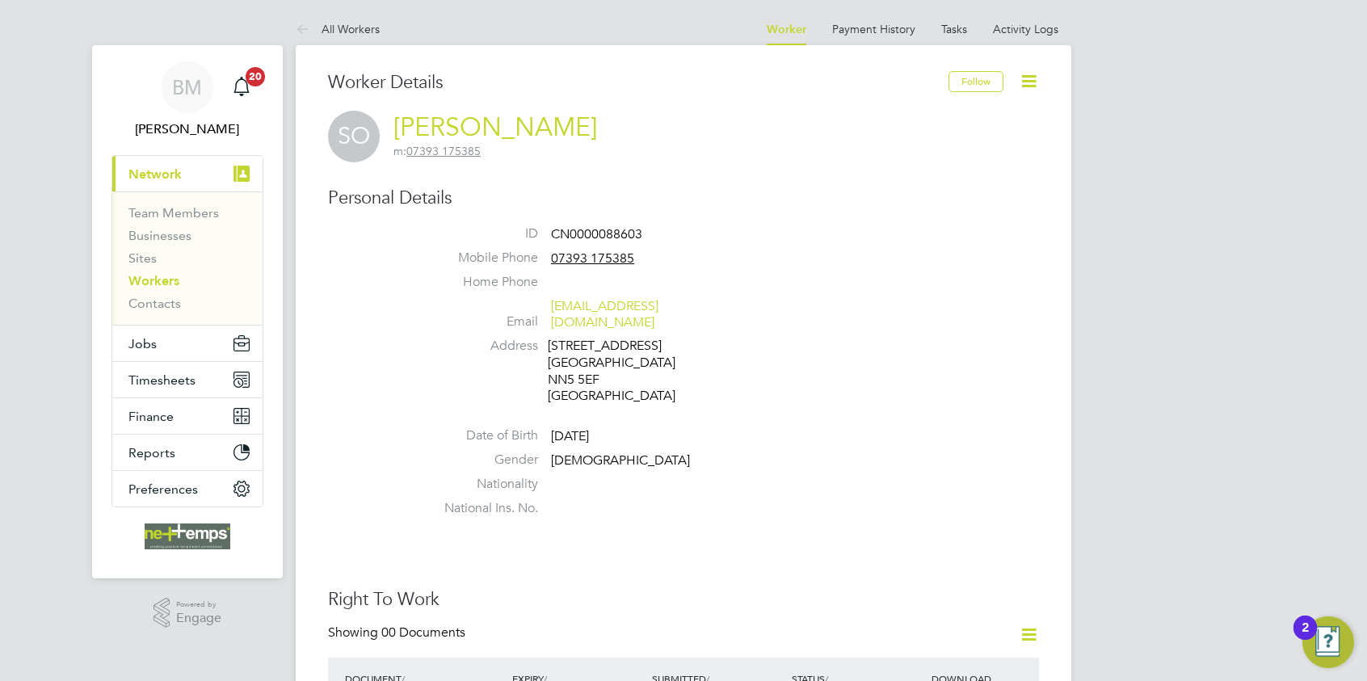
scroll to position [162, 0]
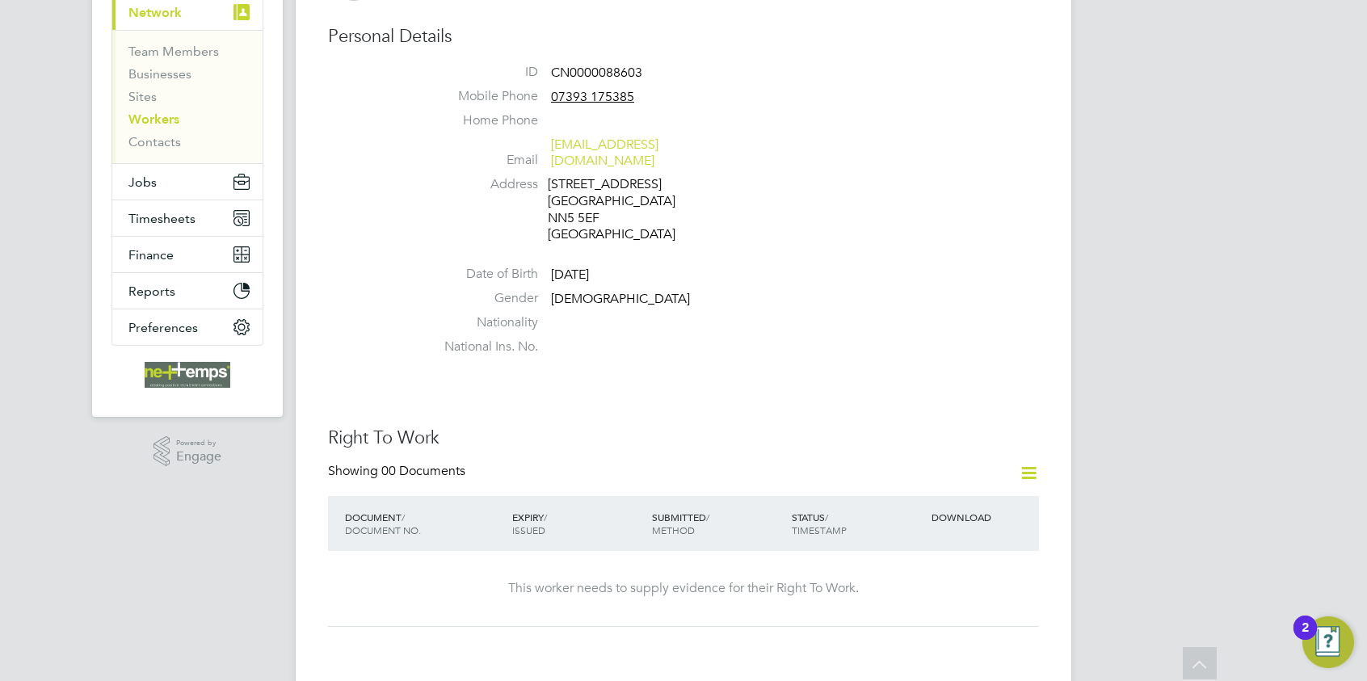
click at [1028, 463] on icon at bounding box center [1029, 473] width 20 height 20
click at [916, 493] on li "Add Right To Work Document" at bounding box center [939, 495] width 195 height 23
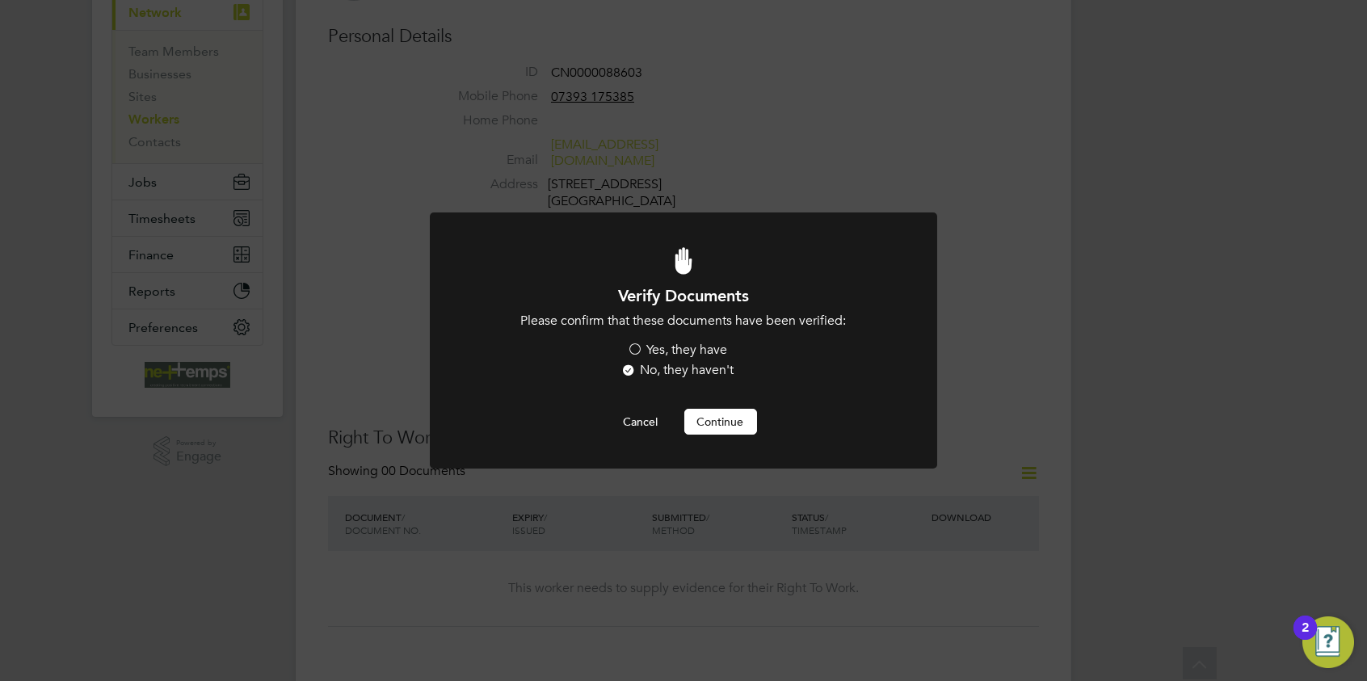
scroll to position [0, 0]
click at [706, 419] on button "Continue" at bounding box center [721, 422] width 73 height 26
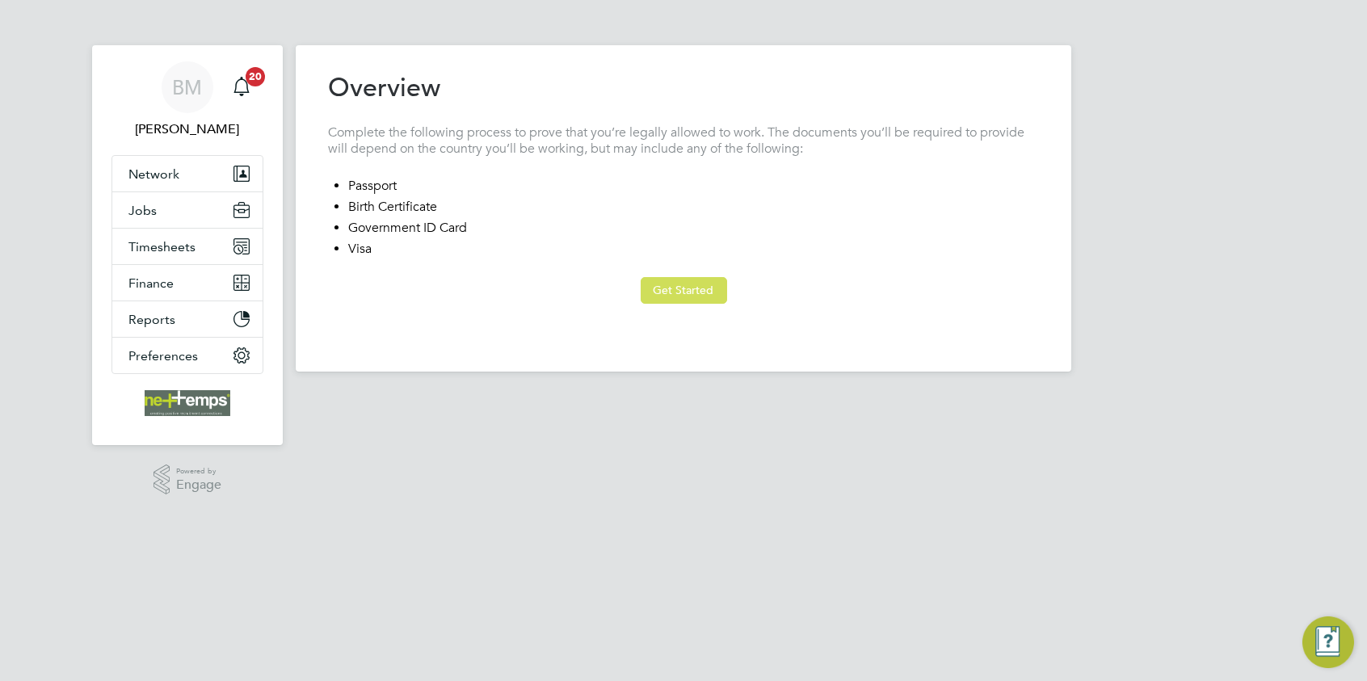
click at [662, 288] on button "Get Started" at bounding box center [684, 290] width 86 height 26
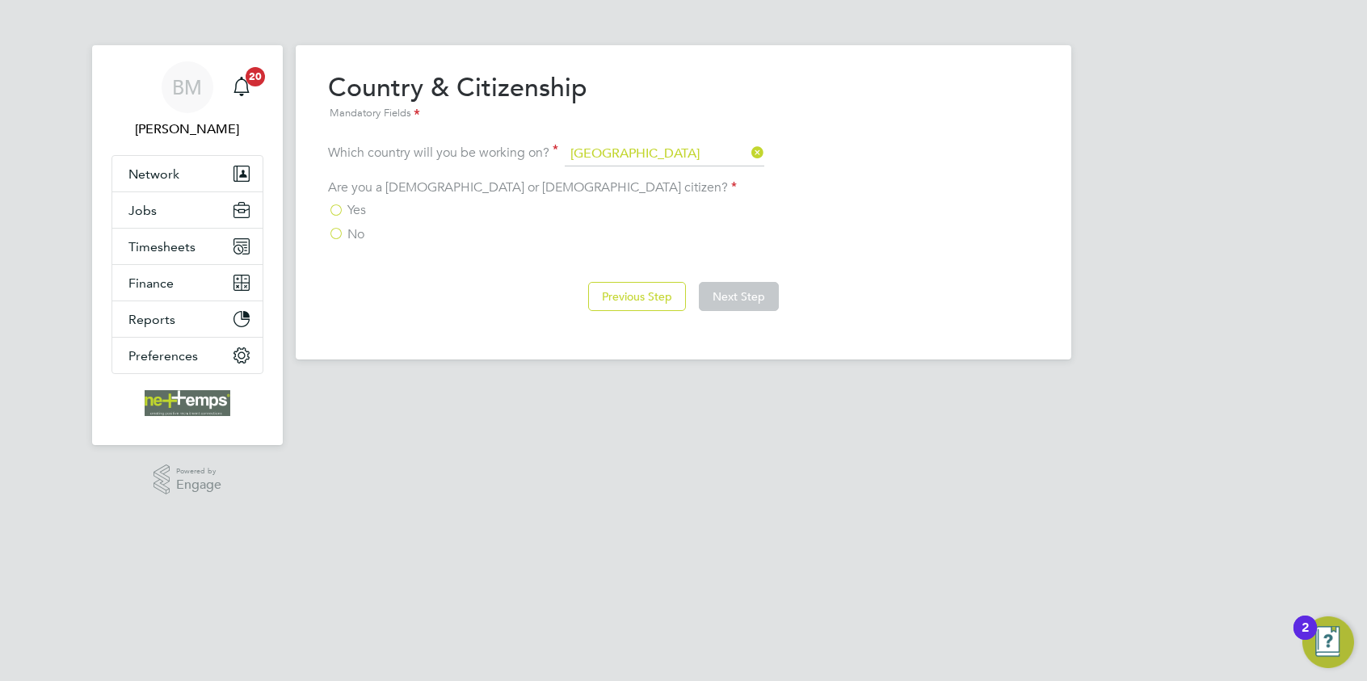
click at [363, 236] on span "No" at bounding box center [356, 234] width 17 height 16
click at [0, 0] on input "No" at bounding box center [0, 0] width 0 height 0
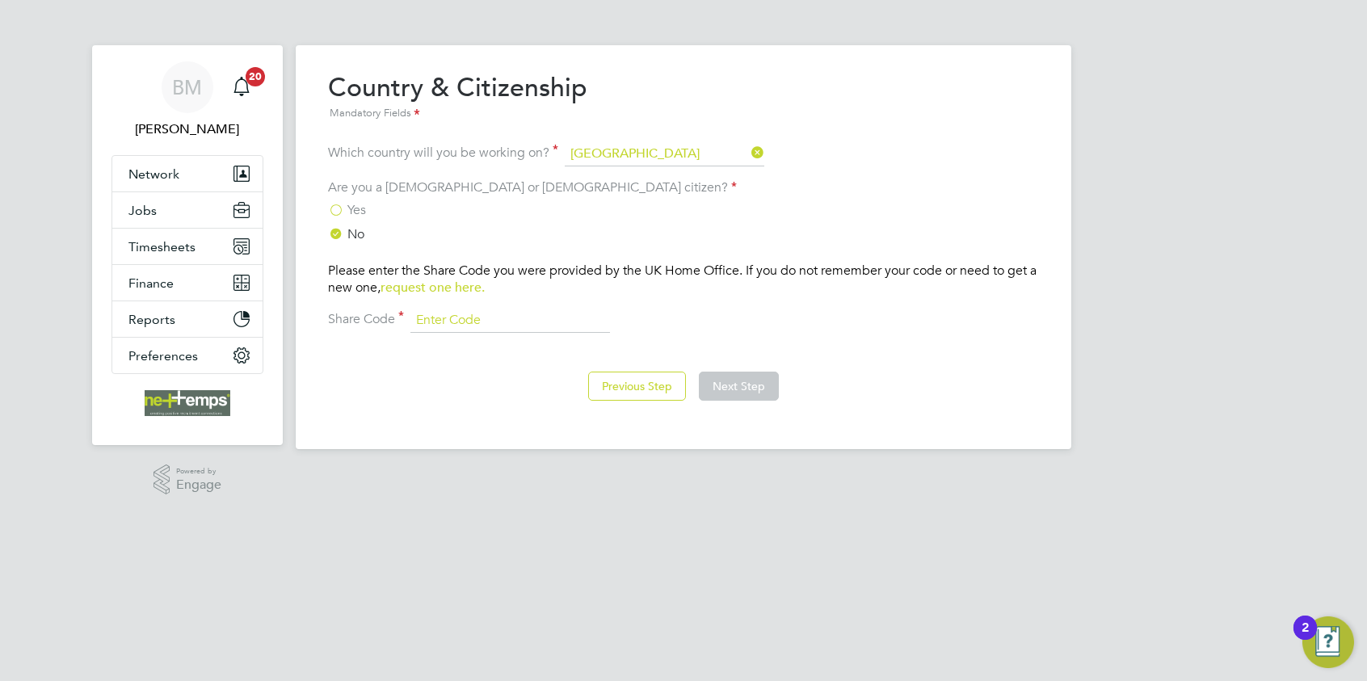
click at [523, 320] on input at bounding box center [511, 321] width 200 height 24
type input "WPA DT9 6ZG"
click at [711, 385] on button "Next Step" at bounding box center [739, 386] width 80 height 29
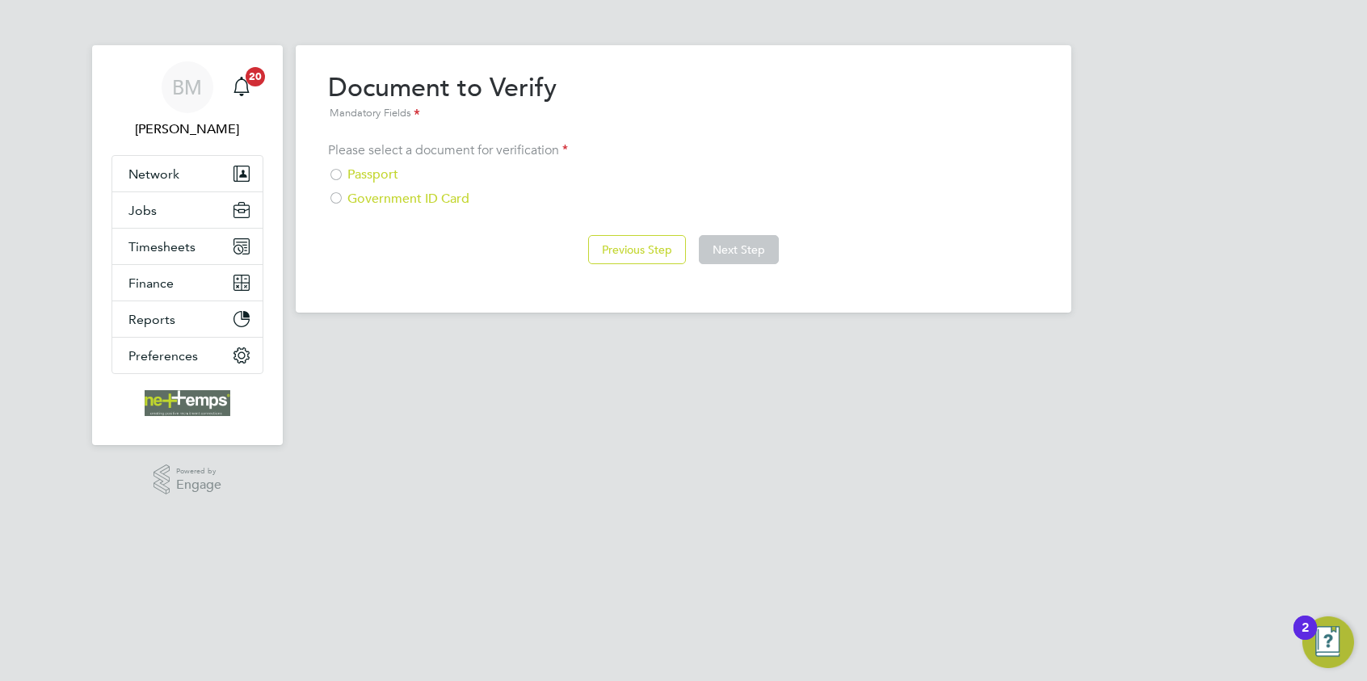
click at [378, 173] on div "Passport" at bounding box center [683, 174] width 711 height 17
click at [726, 258] on button "Next Step" at bounding box center [739, 249] width 80 height 29
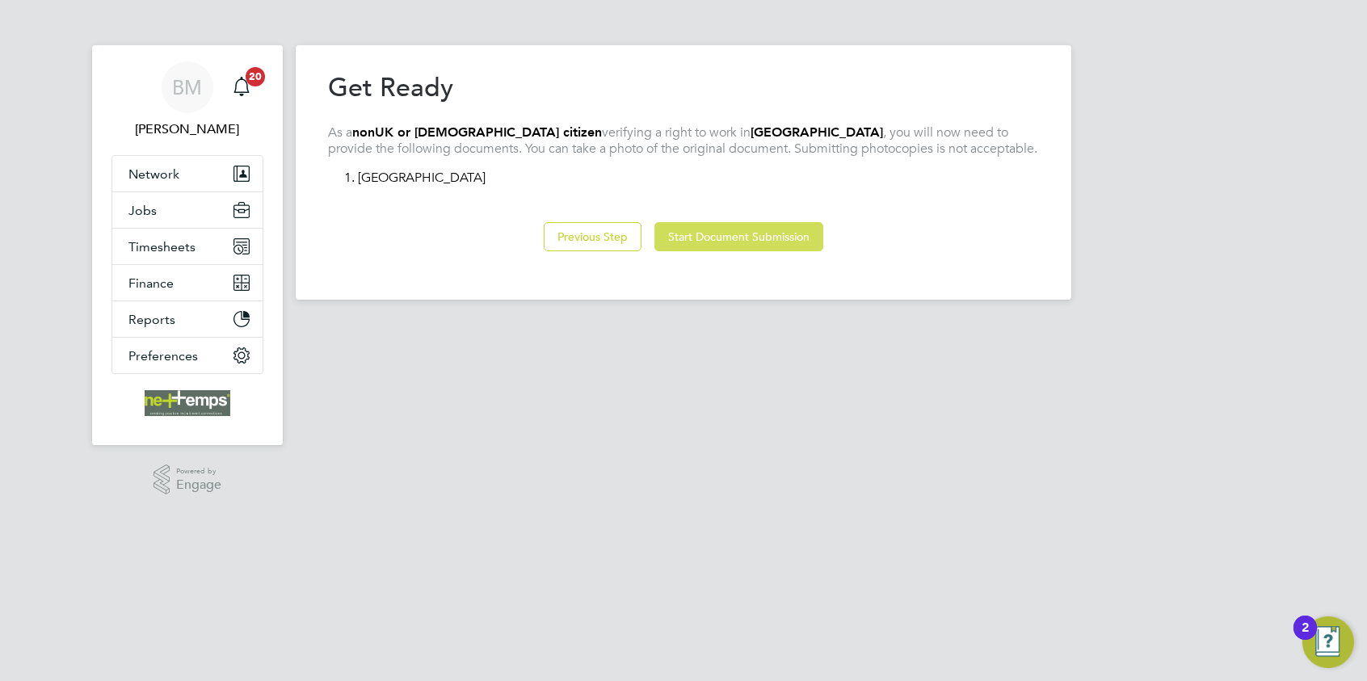
click at [708, 241] on button "Start Document Submission" at bounding box center [739, 236] width 169 height 29
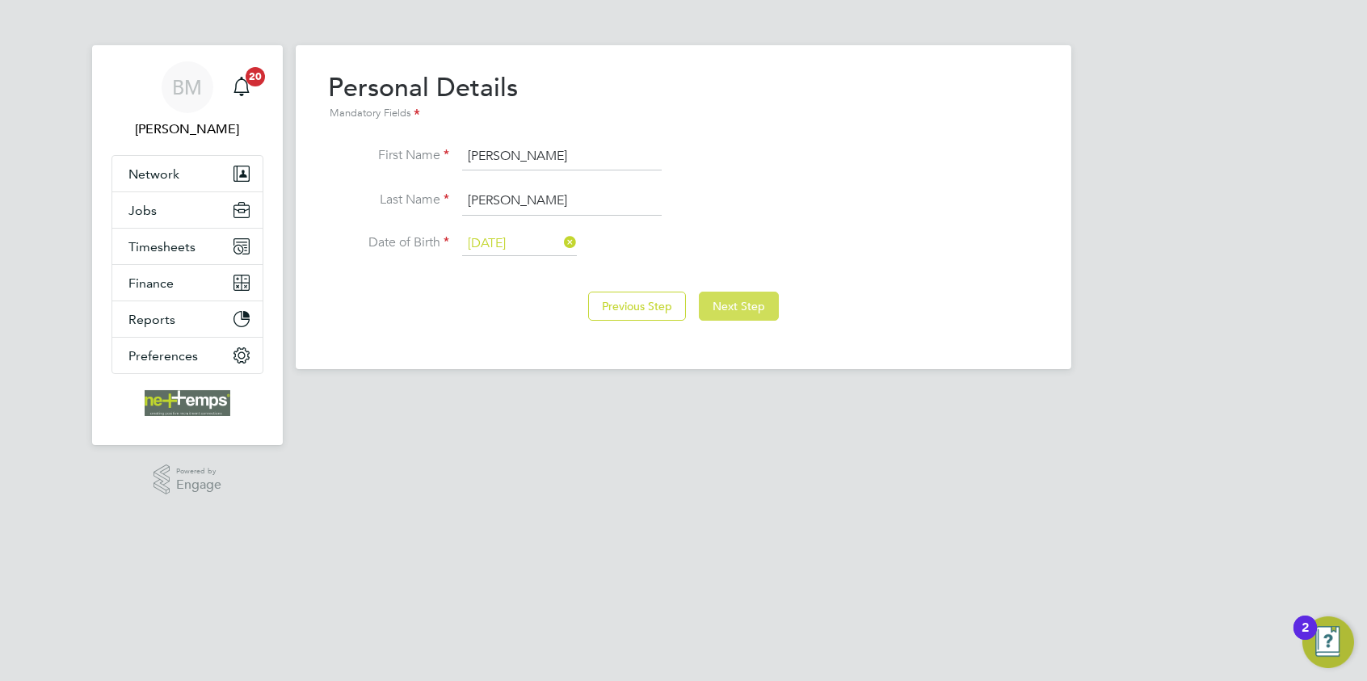
click at [751, 308] on button "Next Step" at bounding box center [739, 306] width 80 height 29
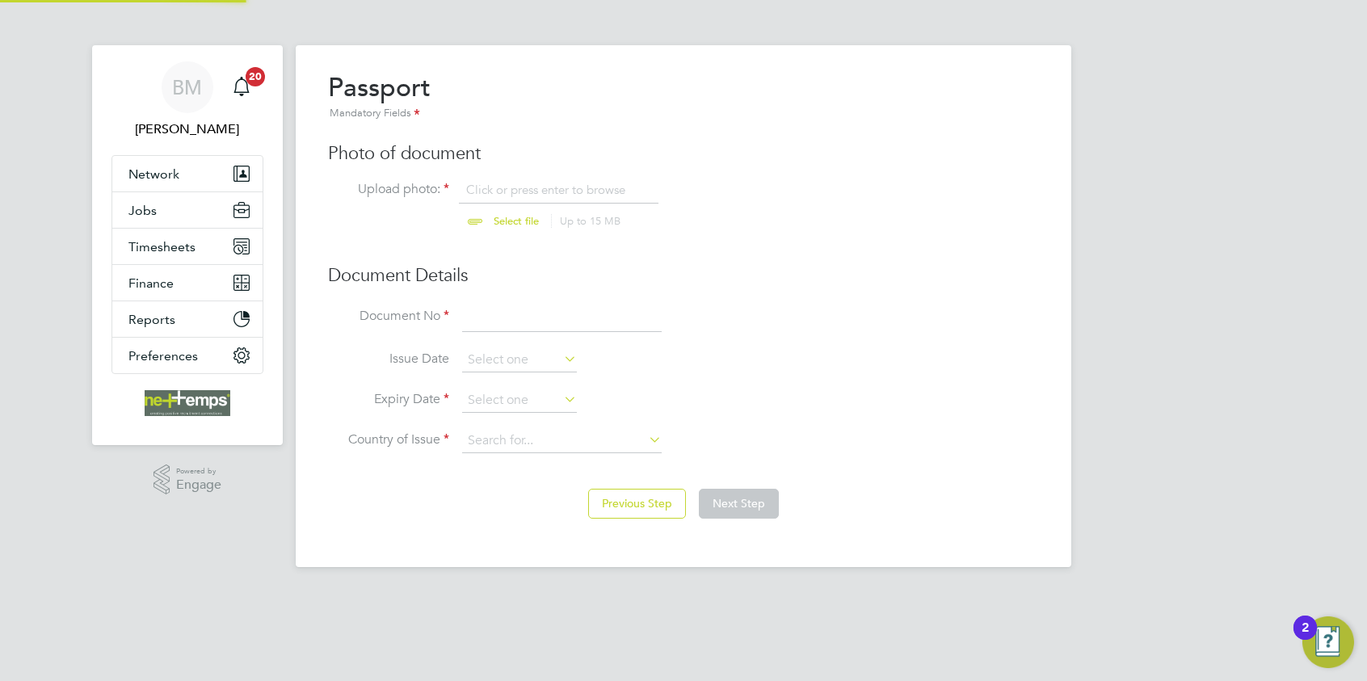
scroll to position [22, 200]
click at [499, 183] on input "file" at bounding box center [532, 206] width 254 height 48
type input "C:\fakepath\[PERSON_NAME] passport.PNG"
click at [544, 324] on input at bounding box center [562, 318] width 200 height 29
type input "EK 3933312"
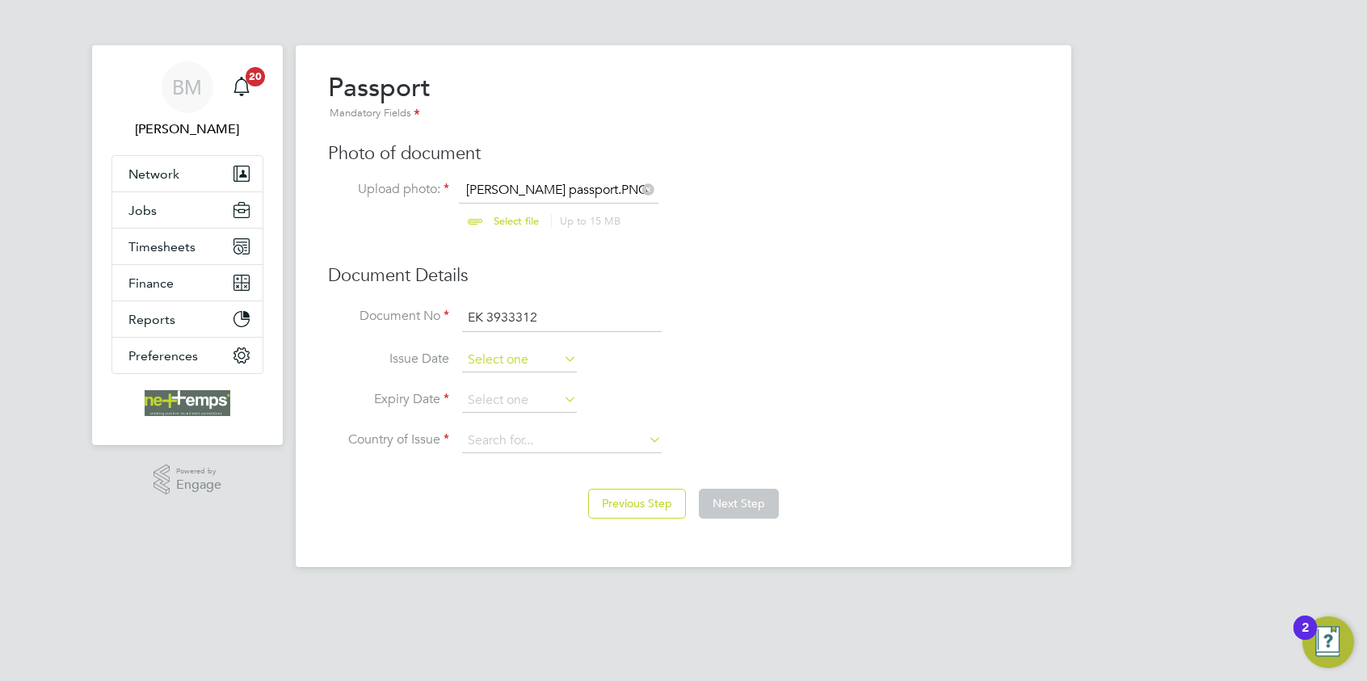
click at [524, 356] on input at bounding box center [519, 360] width 115 height 24
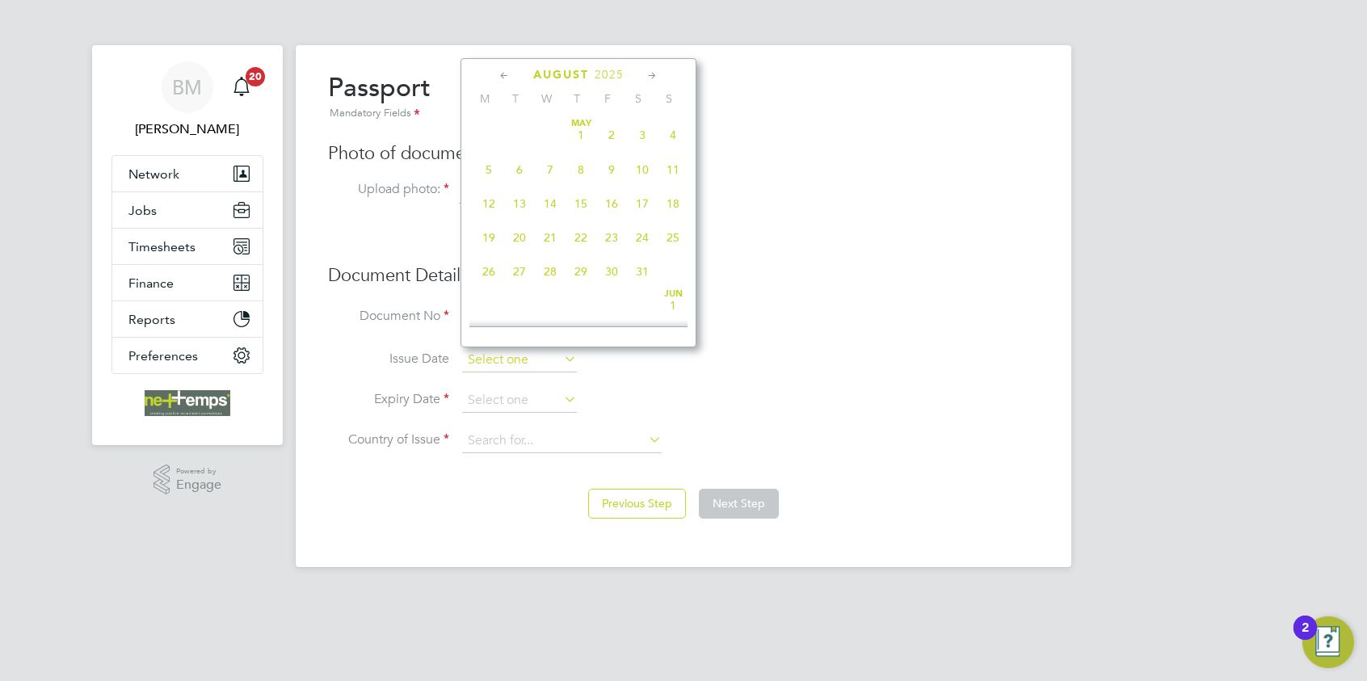
scroll to position [625, 0]
click at [613, 76] on span "2025" at bounding box center [609, 75] width 29 height 14
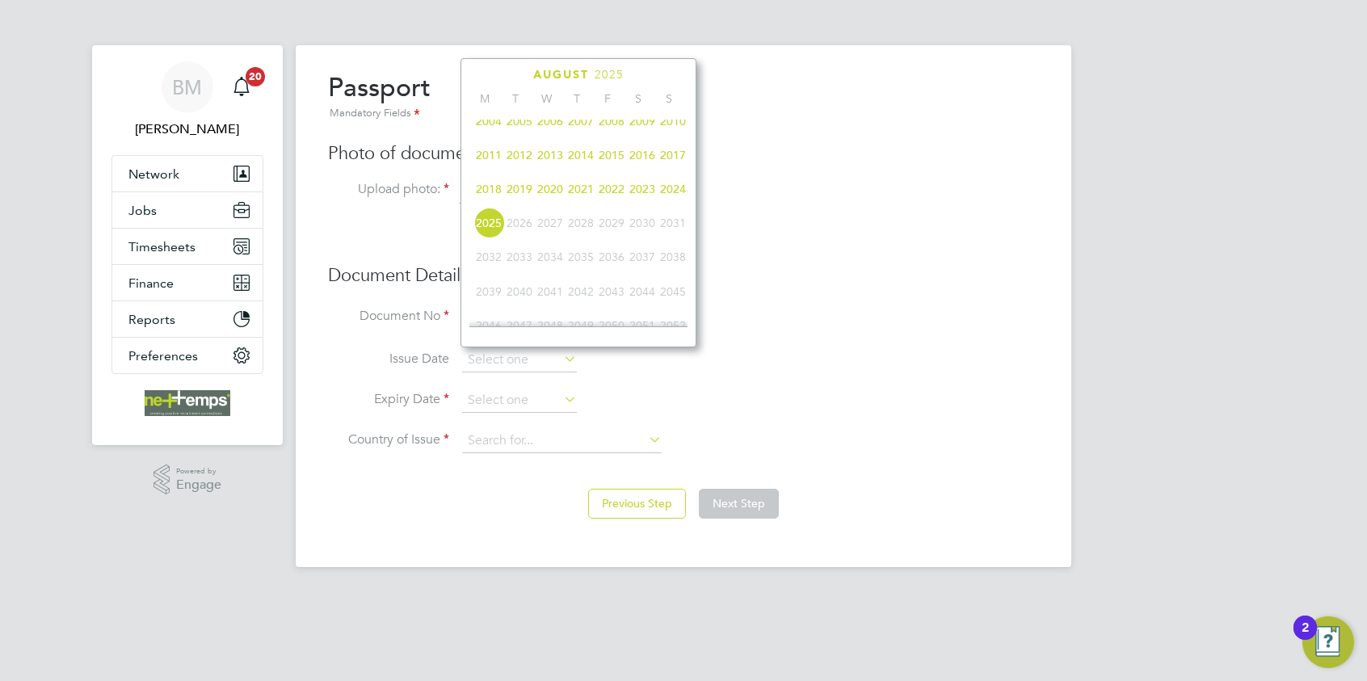
click at [640, 161] on span "2016" at bounding box center [642, 155] width 31 height 31
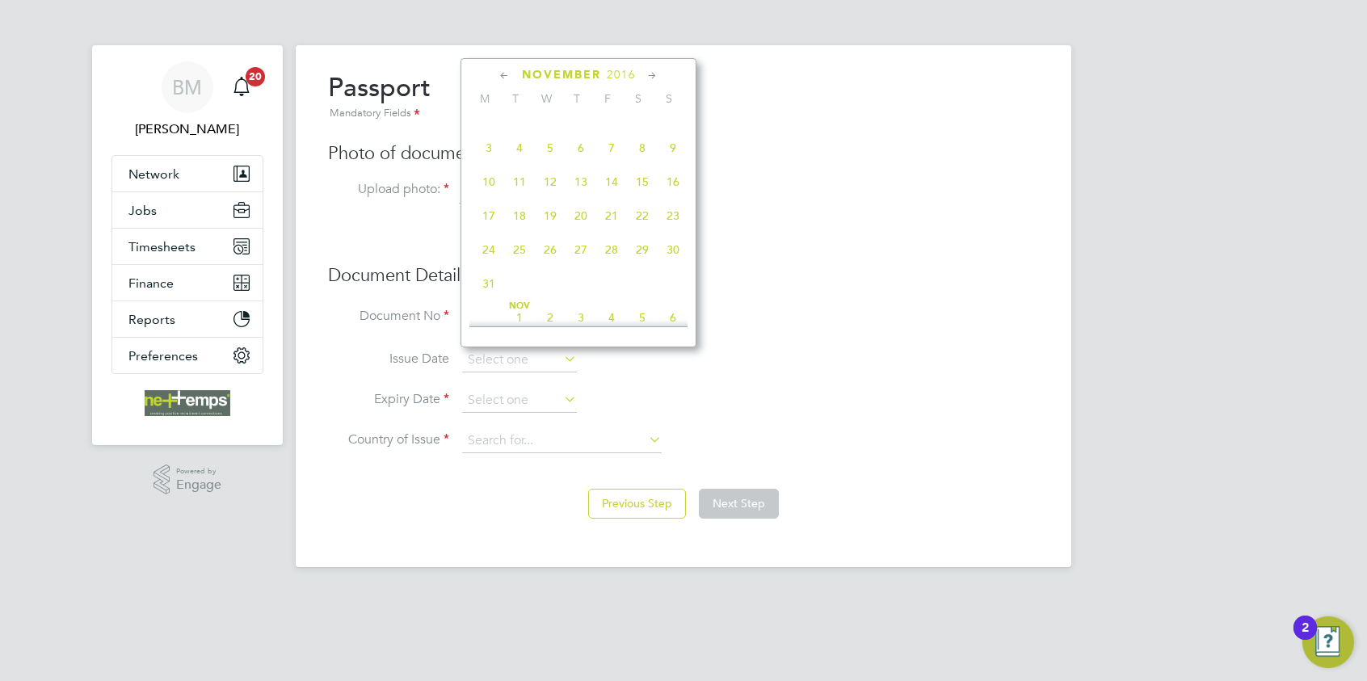
scroll to position [1157, 0]
click at [550, 290] on span "7" at bounding box center [550, 274] width 31 height 31
type input "[DATE]"
click at [550, 290] on span "7" at bounding box center [550, 274] width 31 height 31
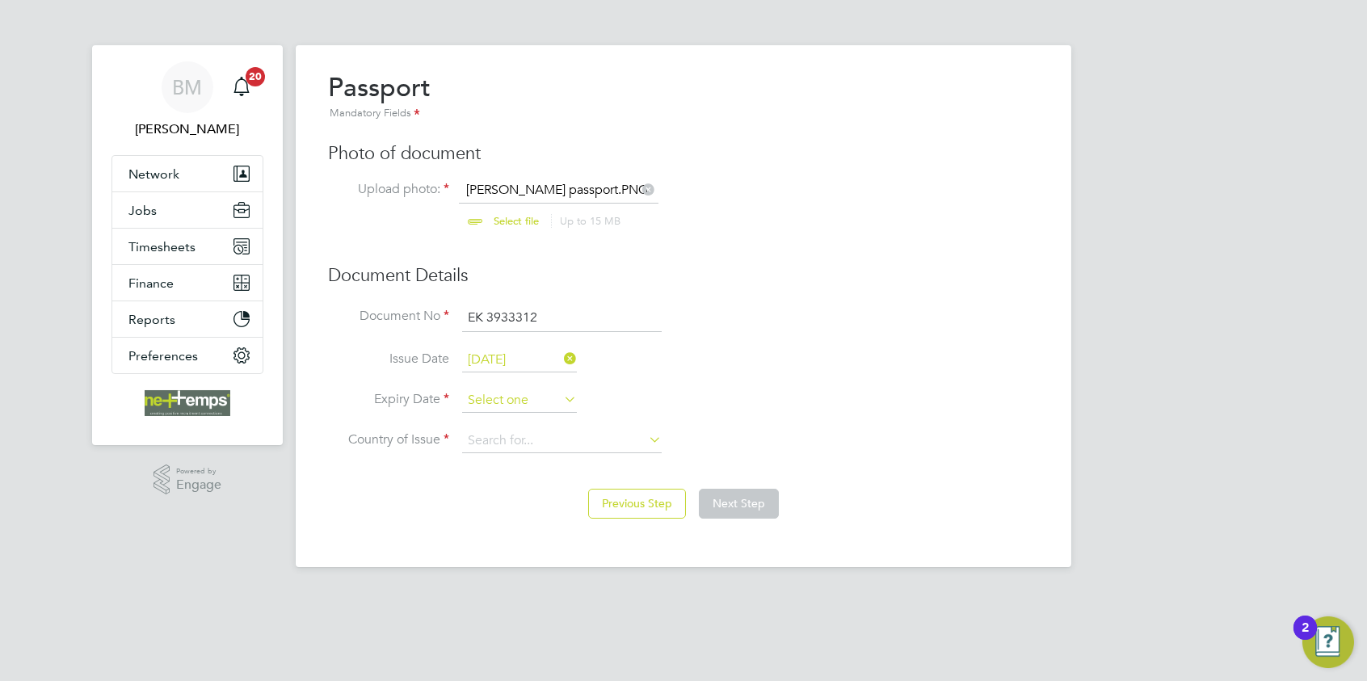
click at [526, 394] on input at bounding box center [519, 401] width 115 height 24
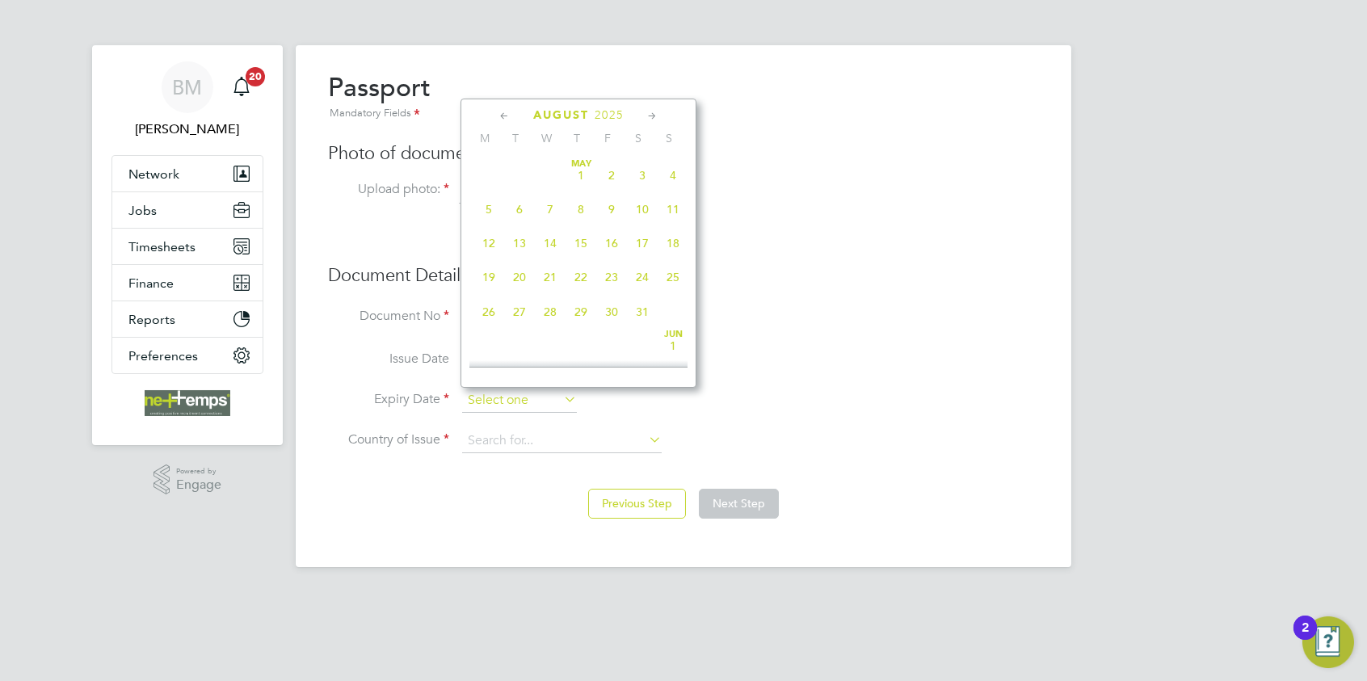
scroll to position [625, 0]
click at [605, 114] on span "2025" at bounding box center [609, 115] width 29 height 14
click at [599, 116] on span "2025" at bounding box center [598, 115] width 29 height 14
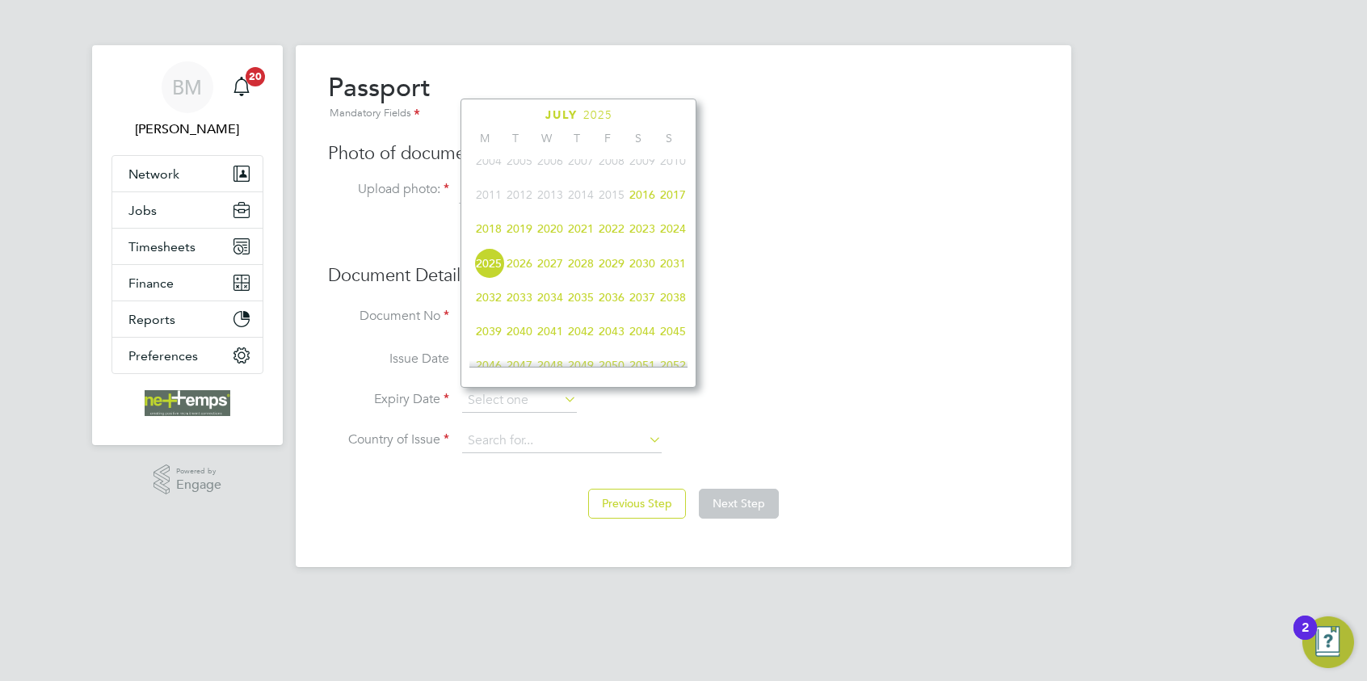
click at [514, 274] on span "2026" at bounding box center [519, 263] width 31 height 31
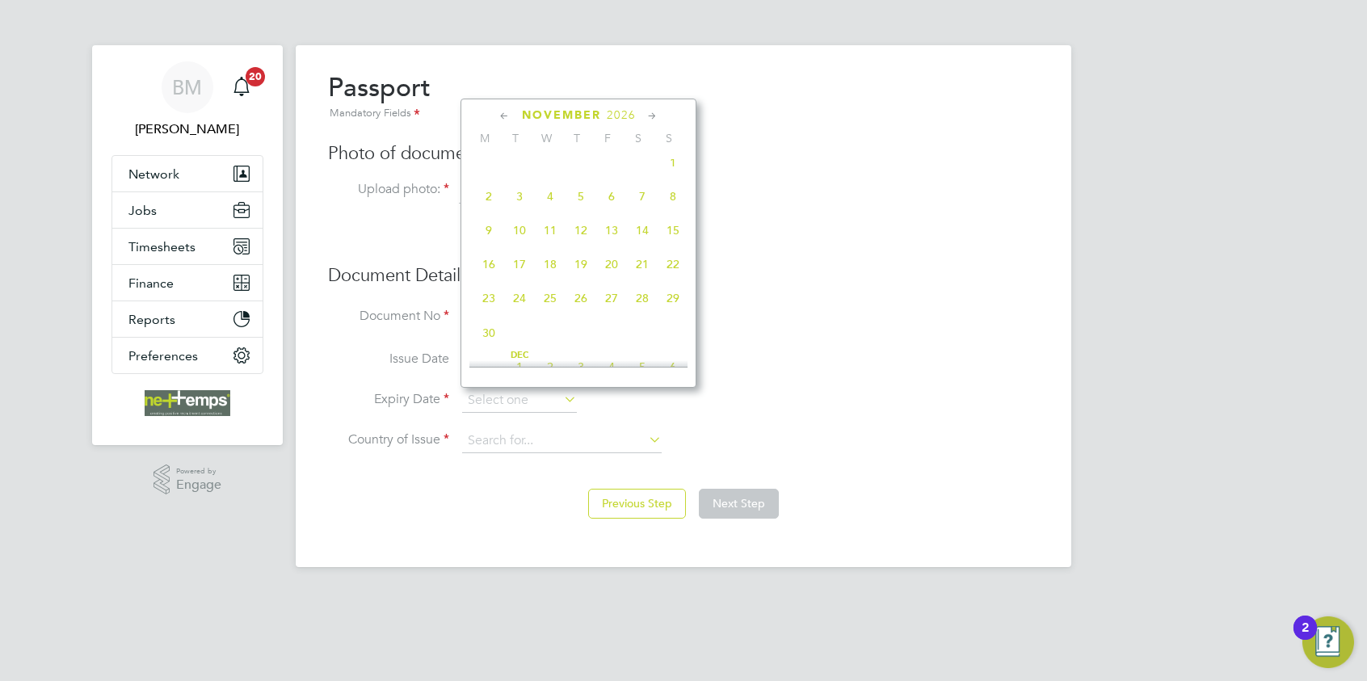
scroll to position [1151, 0]
click at [491, 335] on span "7" at bounding box center [489, 320] width 31 height 31
type input "[DATE]"
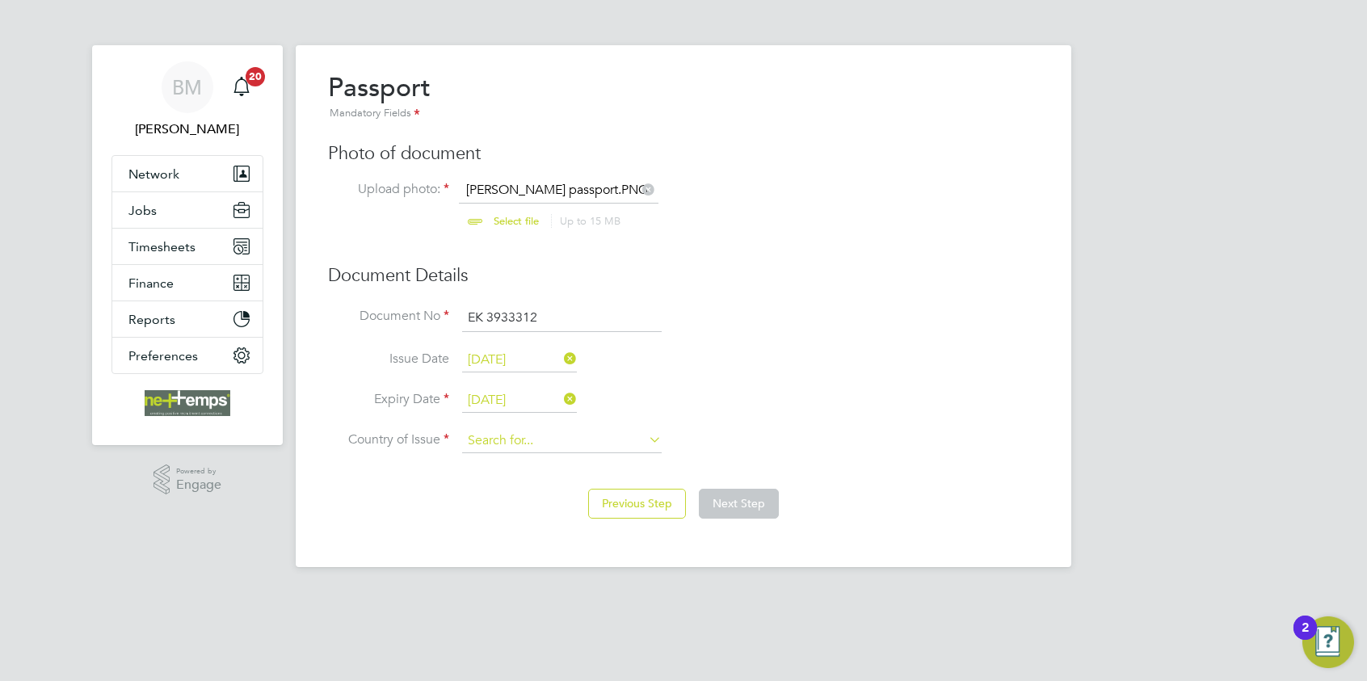
click at [531, 436] on input at bounding box center [562, 441] width 200 height 24
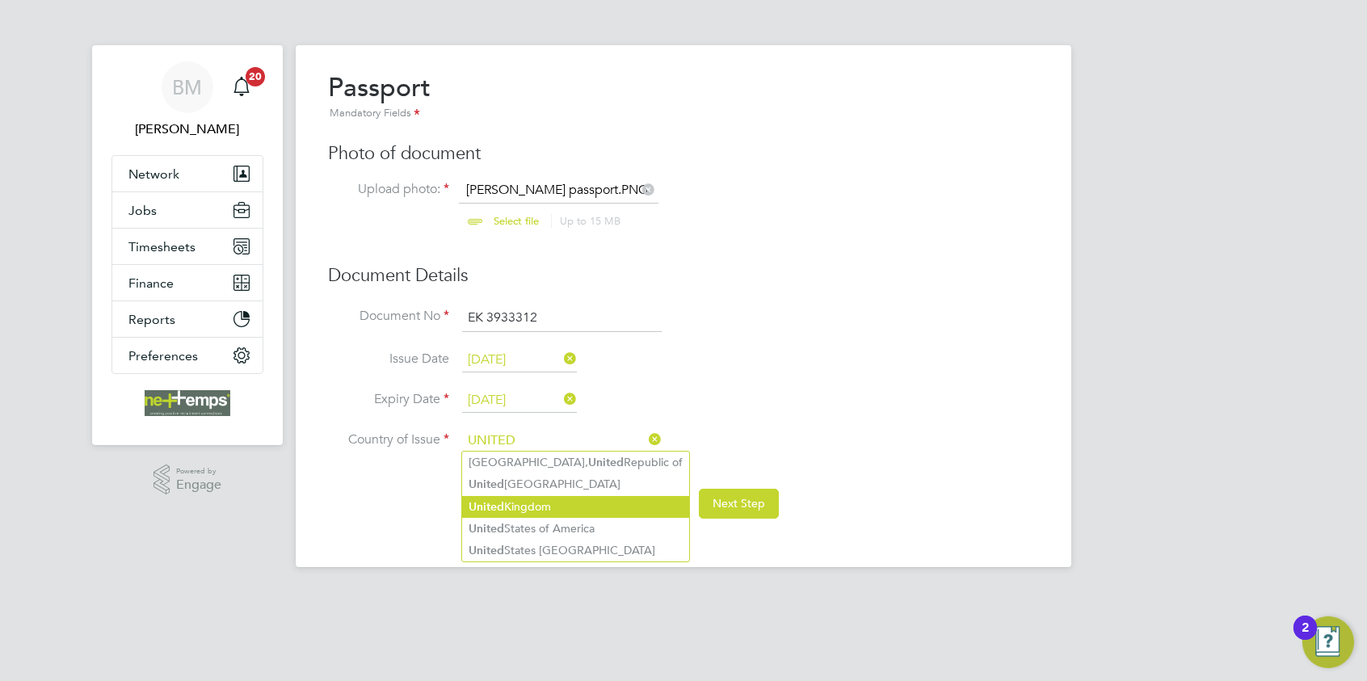
click at [560, 507] on li "[GEOGRAPHIC_DATA]" at bounding box center [575, 507] width 227 height 22
type input "[GEOGRAPHIC_DATA]"
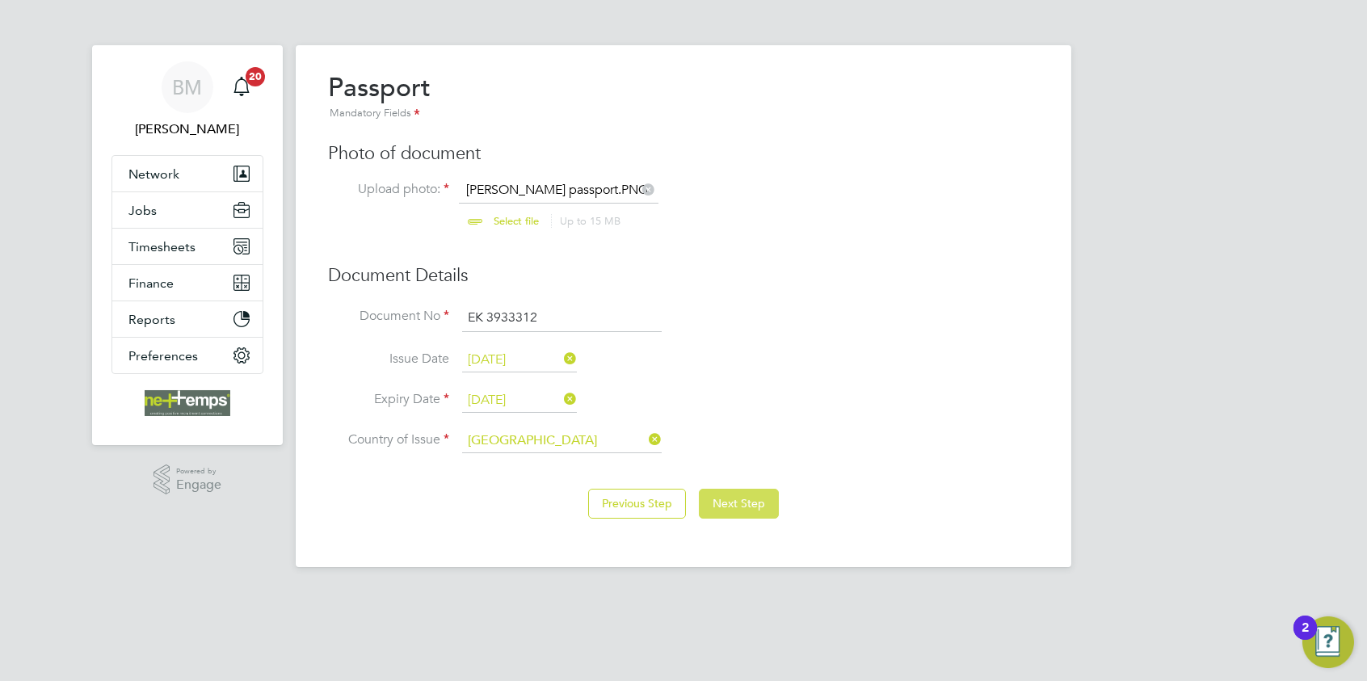
click at [705, 502] on button "Next Step" at bounding box center [739, 503] width 80 height 29
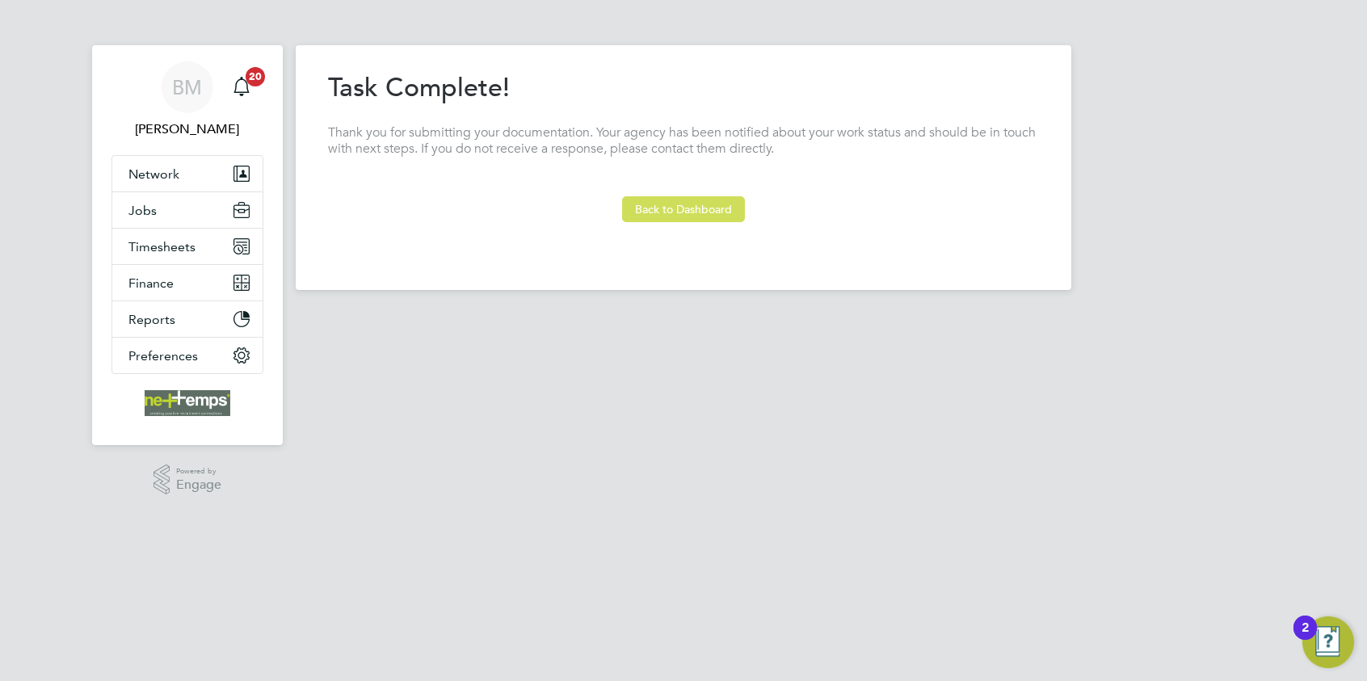
click at [662, 204] on button "Back to Dashboard" at bounding box center [683, 209] width 123 height 26
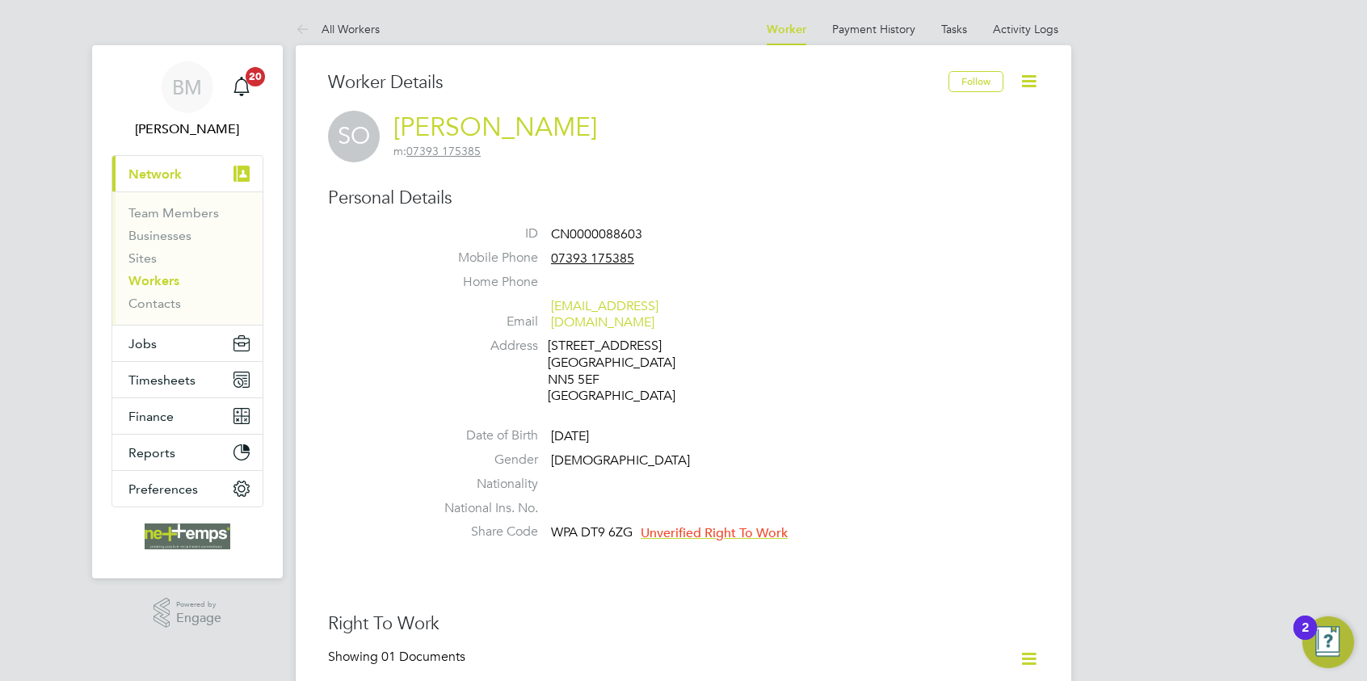
click at [712, 525] on span "Unverified Right To Work" at bounding box center [714, 533] width 147 height 16
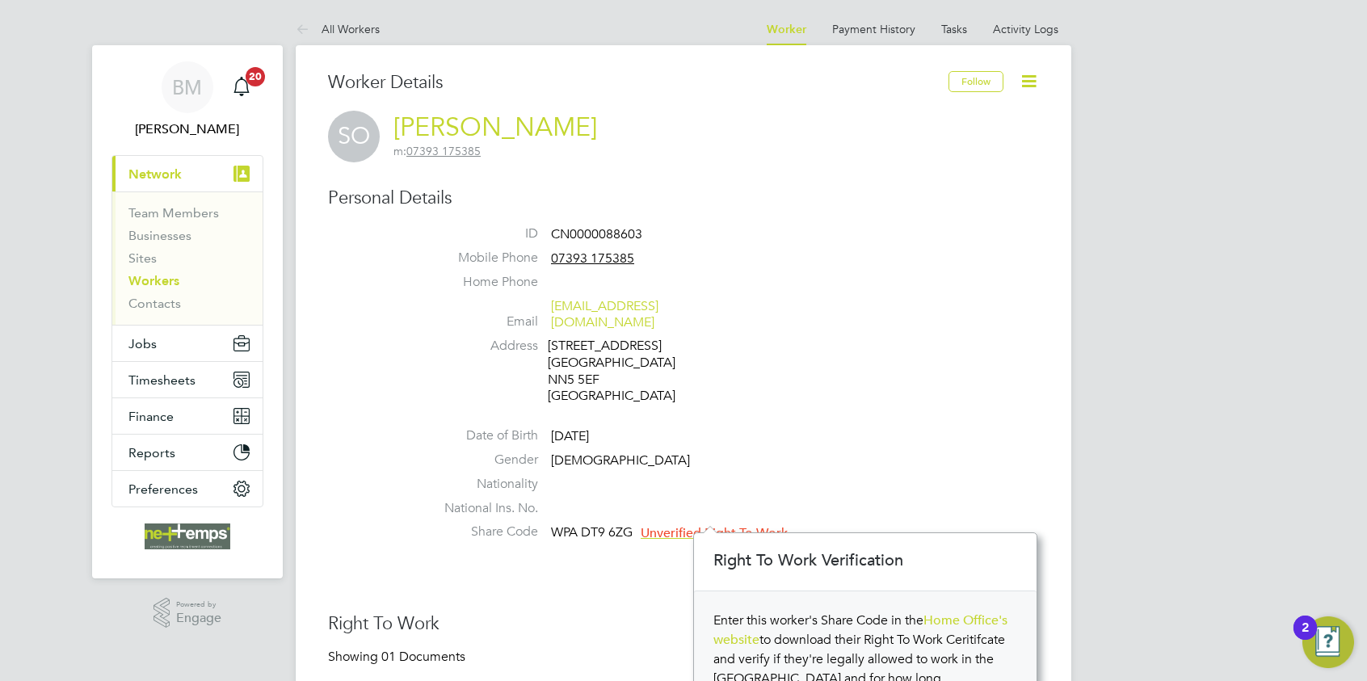
scroll to position [242, 0]
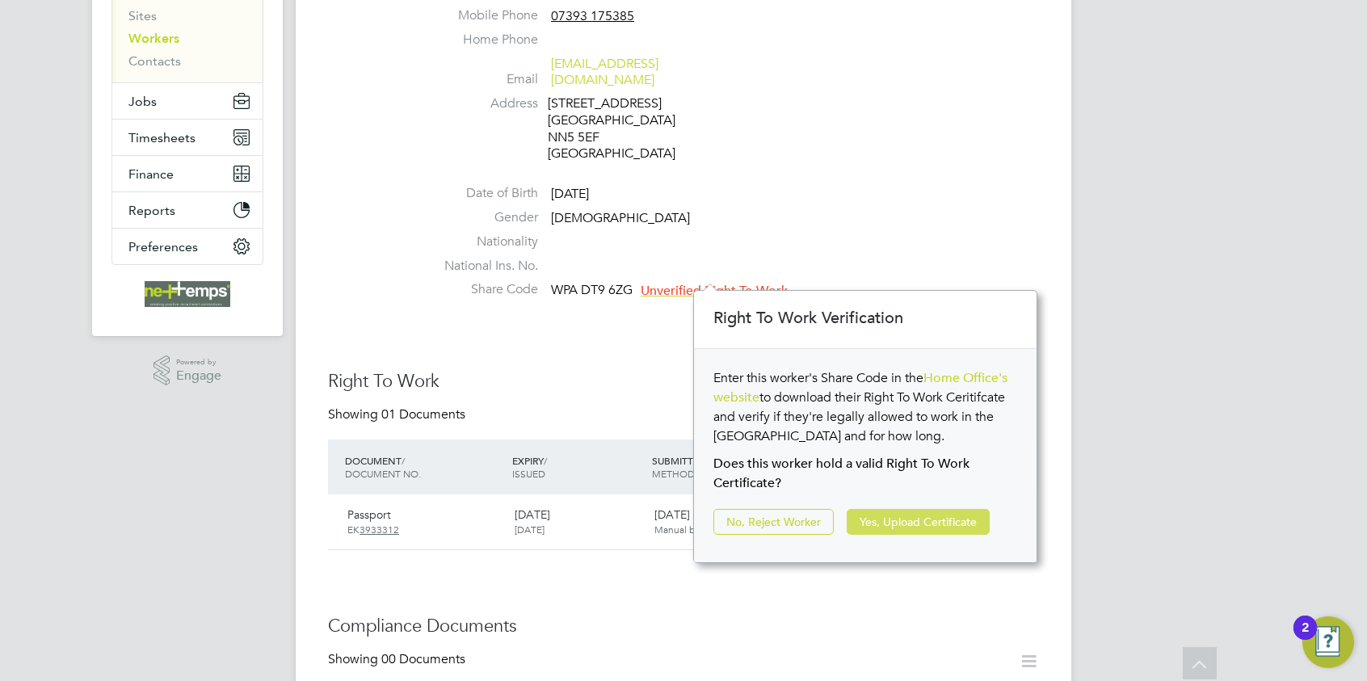
click at [903, 517] on button "Yes, Upload Certificate" at bounding box center [918, 522] width 143 height 26
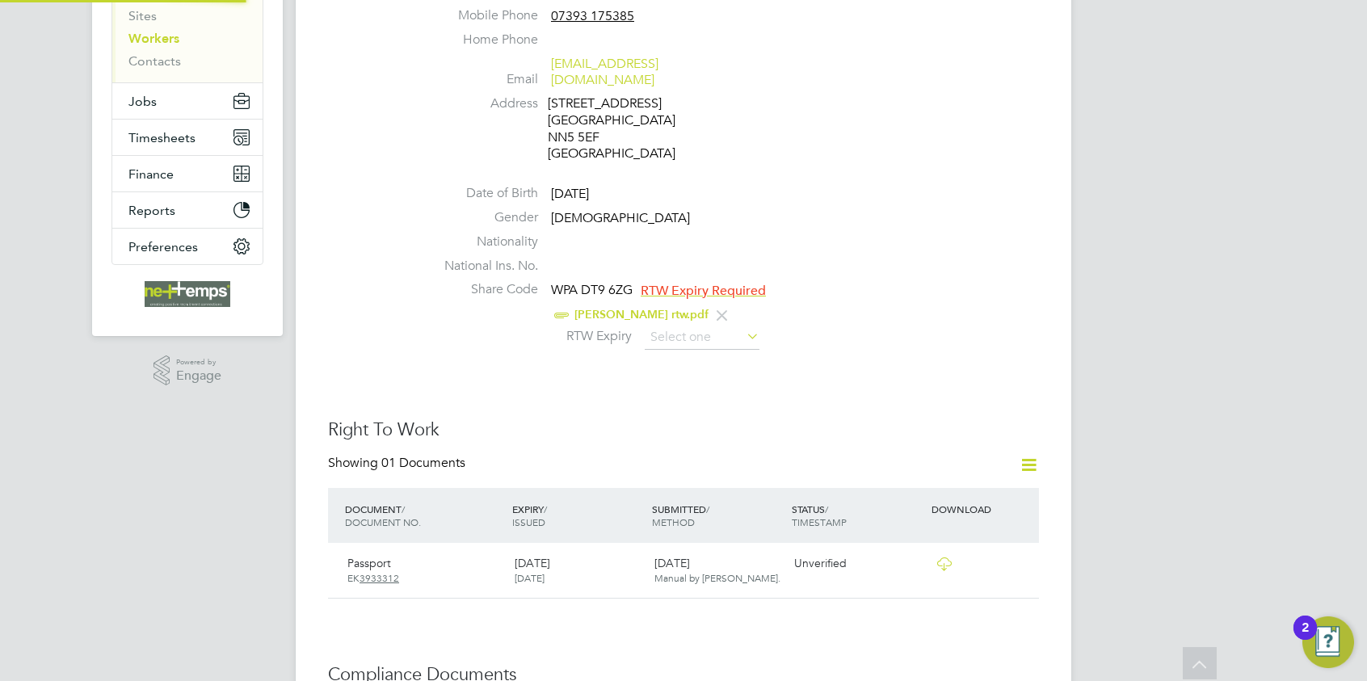
scroll to position [0, 0]
click at [687, 326] on input at bounding box center [702, 338] width 115 height 24
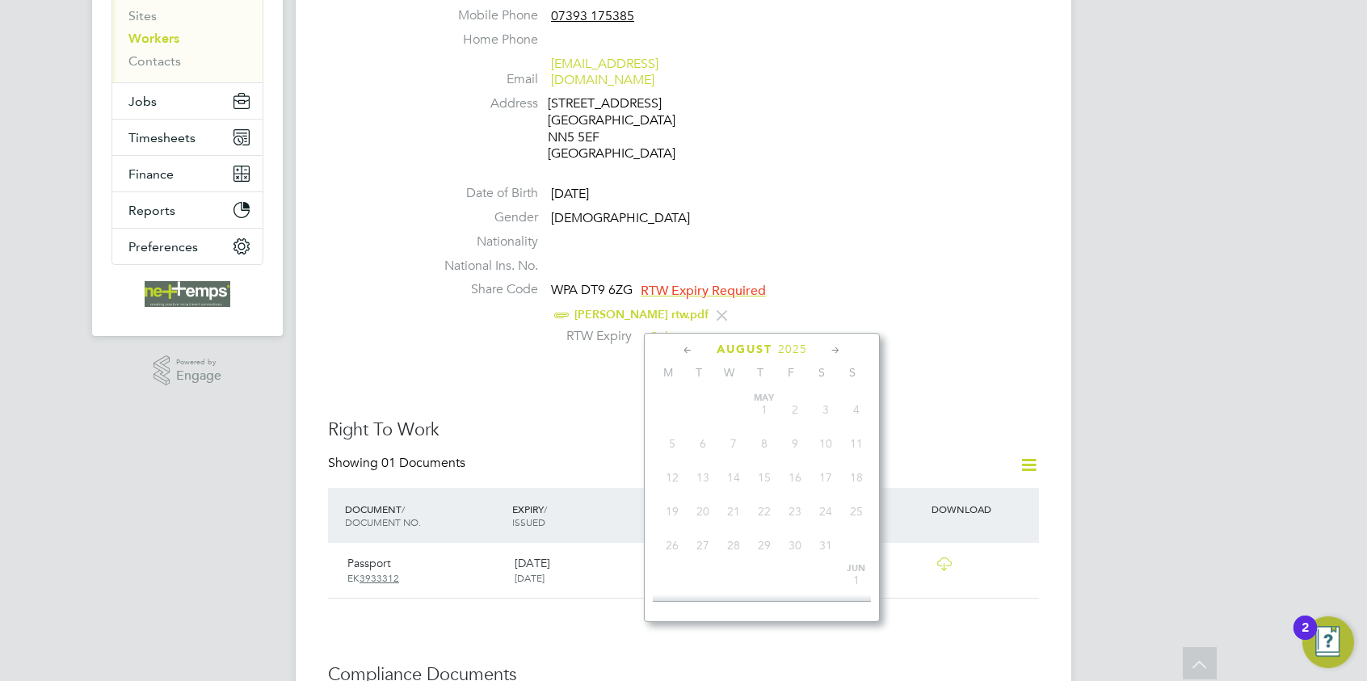
scroll to position [625, 0]
click at [807, 343] on span "2025" at bounding box center [792, 350] width 29 height 14
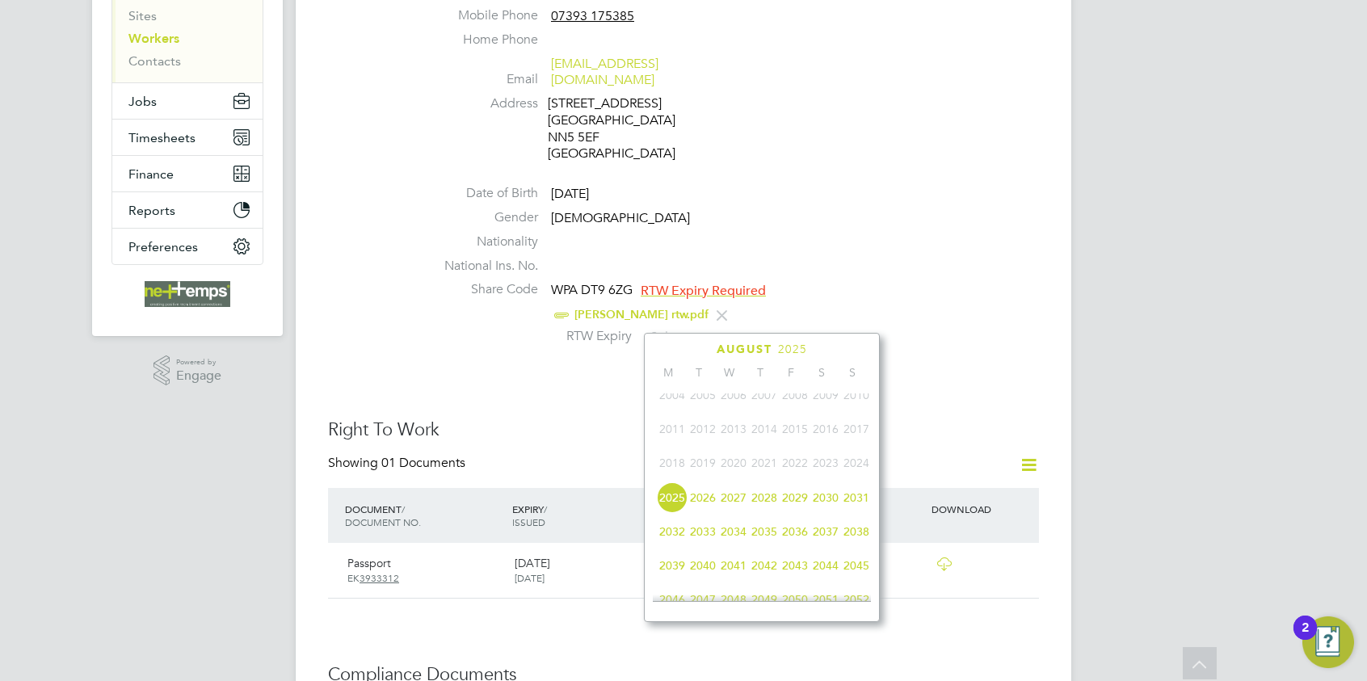
click at [701, 504] on span "2026" at bounding box center [703, 497] width 31 height 31
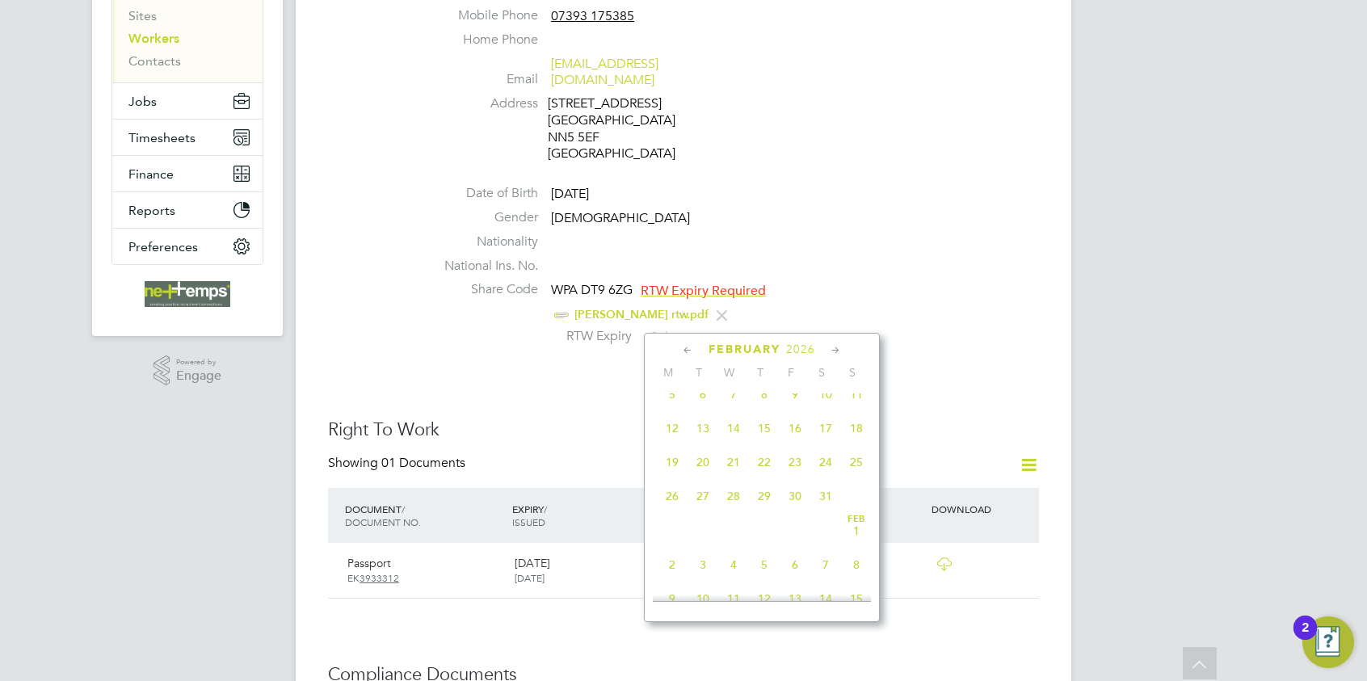
scroll to position [265, 0]
click at [735, 455] on span "28" at bounding box center [733, 451] width 31 height 31
type input "[DATE]"
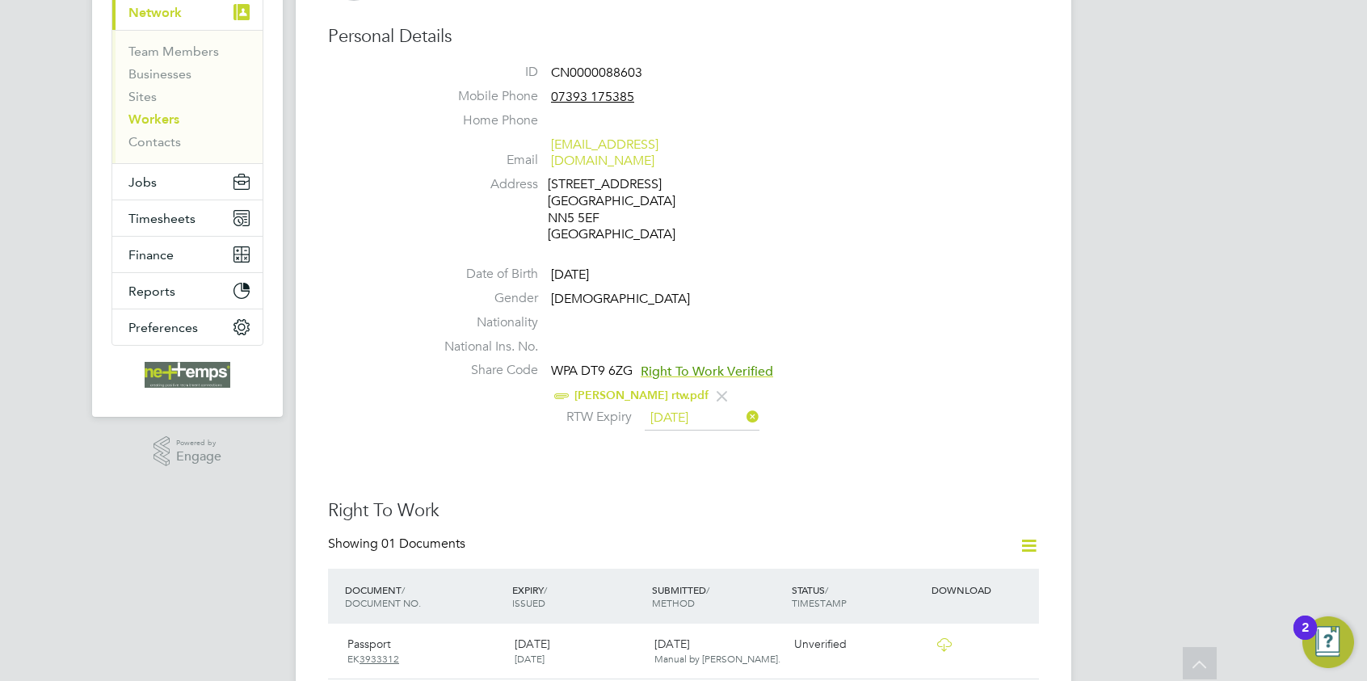
scroll to position [0, 0]
